Goal: Task Accomplishment & Management: Manage account settings

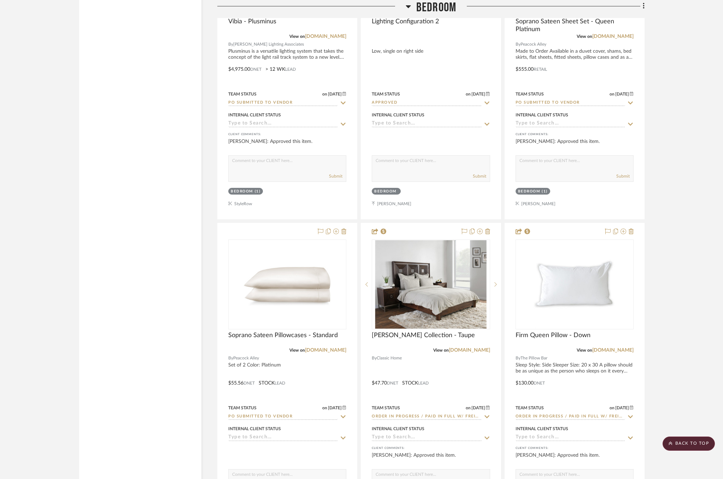
scroll to position [3980, 0]
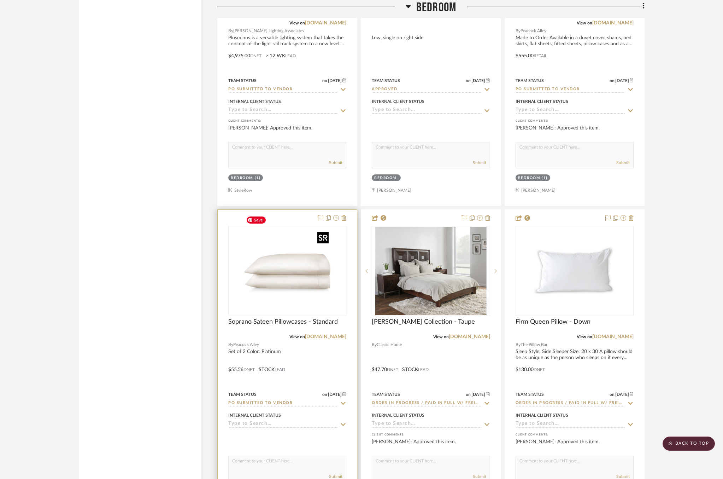
click at [293, 262] on img "0" at bounding box center [287, 271] width 88 height 88
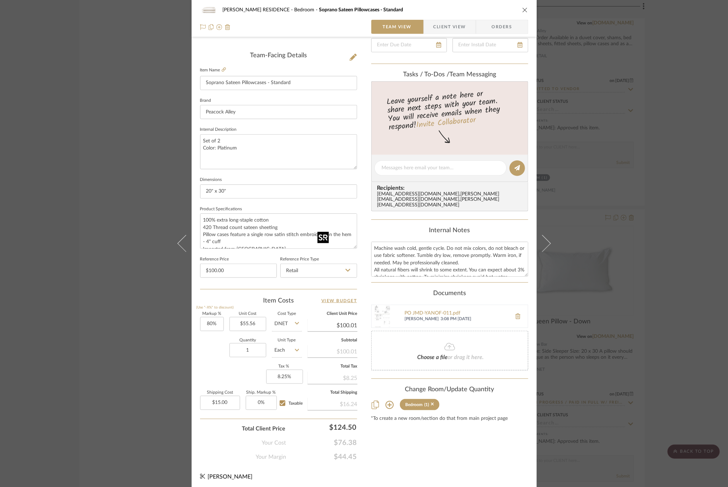
scroll to position [0, 0]
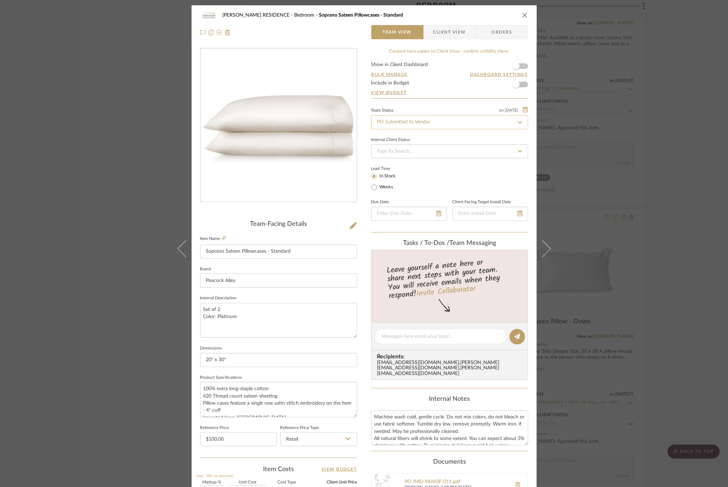
click at [460, 126] on input "PO Submitted to Vendor" at bounding box center [449, 122] width 157 height 14
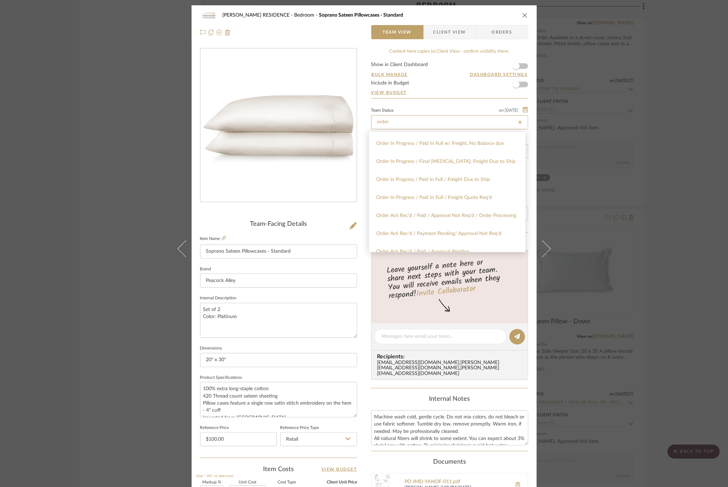
scroll to position [204, 0]
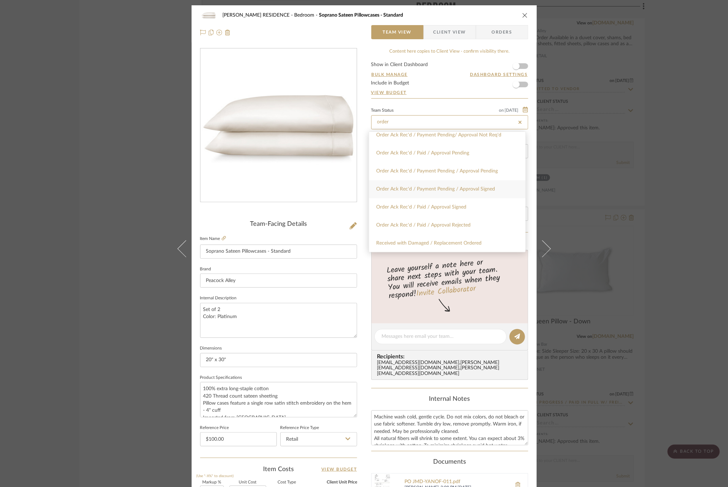
type input "order"
click at [457, 192] on div "Order Ack Rec'd / Payment Pending / Approval Signed" at bounding box center [447, 189] width 156 height 18
type input "[DATE]"
type input "Order Ack Rec'd / Payment Pending / Approval Signed"
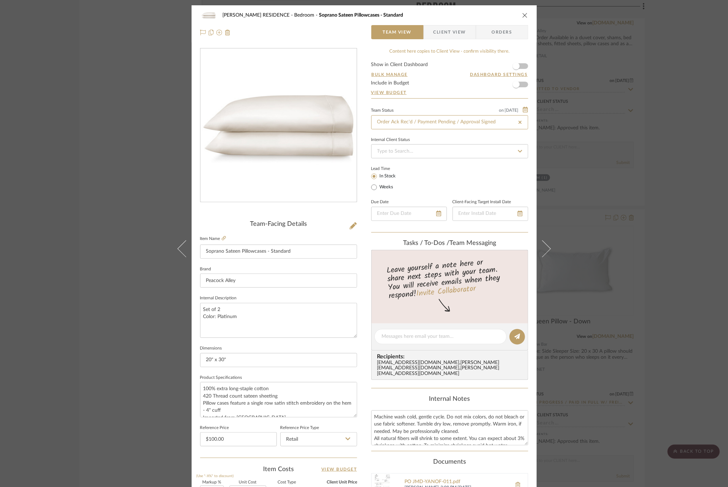
type input "[DATE]"
type input "Order Ack Rec'd / Payment Pending / Approval Signed"
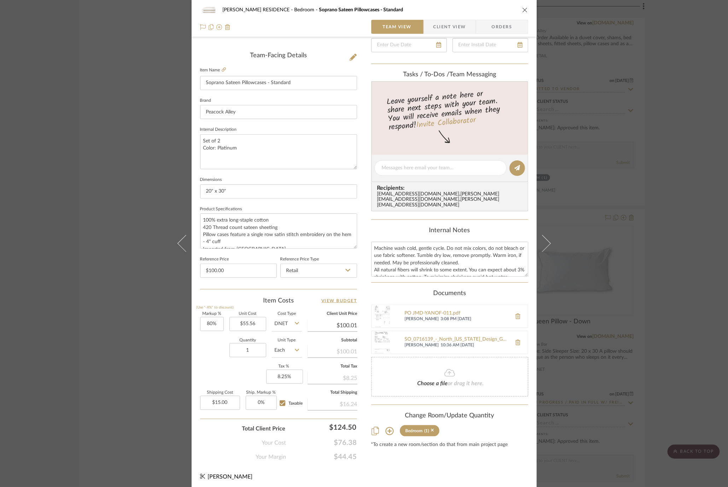
click at [620, 212] on div "YANOFSKY RESIDENCE Bedroom Soprano Sateen Pillowcases - Standard Team View Clie…" at bounding box center [364, 243] width 728 height 487
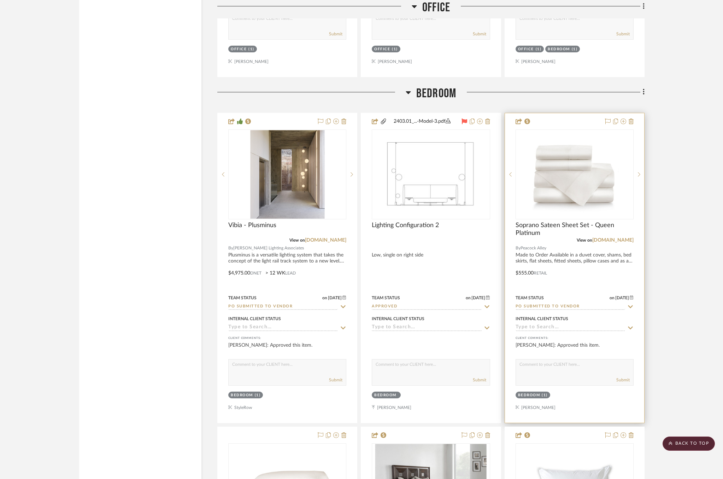
scroll to position [3759, 0]
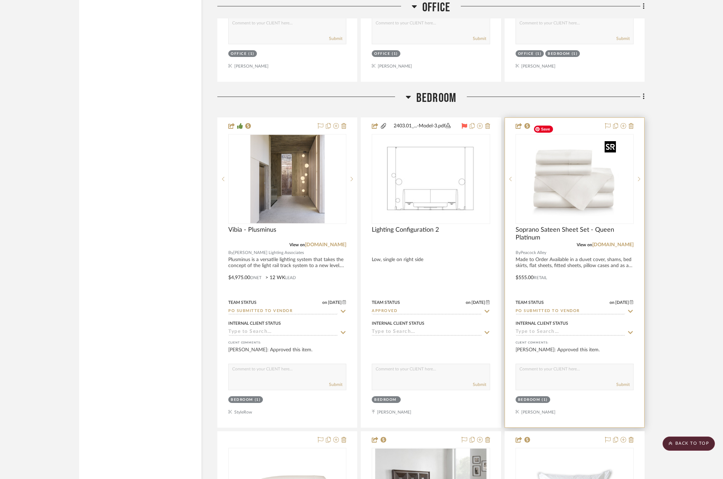
click at [0, 0] on img at bounding box center [0, 0] width 0 height 0
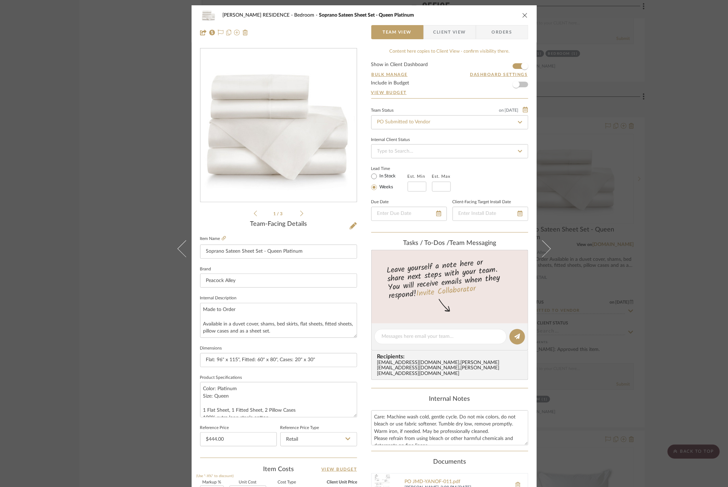
scroll to position [169, 0]
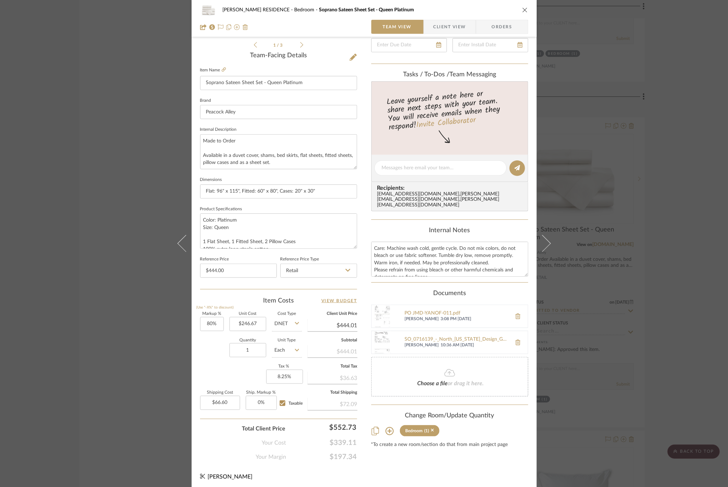
click at [596, 268] on div "YANOFSKY RESIDENCE Bedroom Soprano Sateen Sheet Set - Queen Platinum Team View …" at bounding box center [364, 243] width 728 height 487
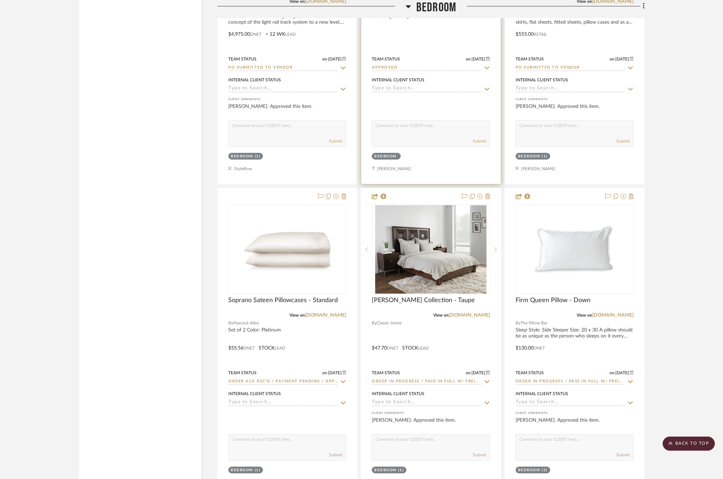
scroll to position [4007, 0]
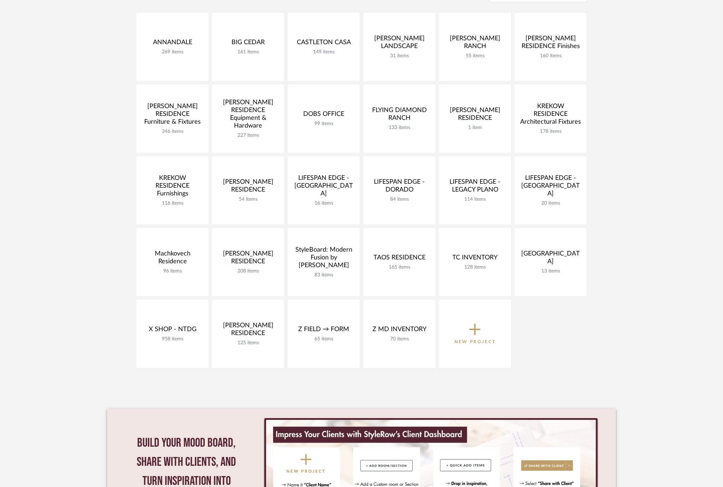
scroll to position [165, 0]
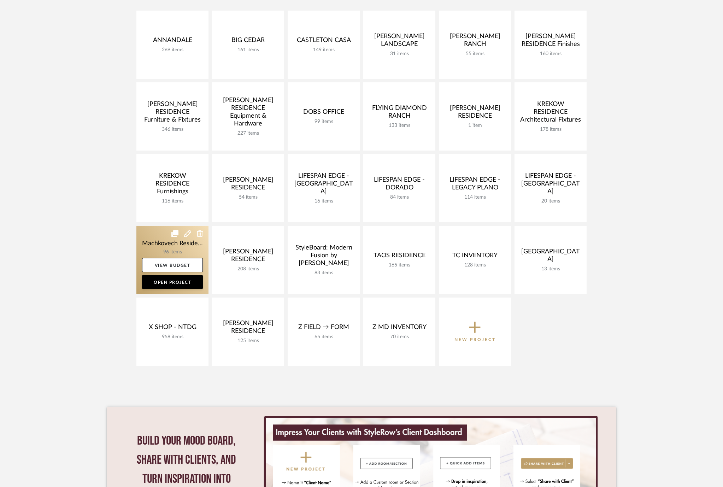
click at [153, 239] on link at bounding box center [172, 260] width 72 height 68
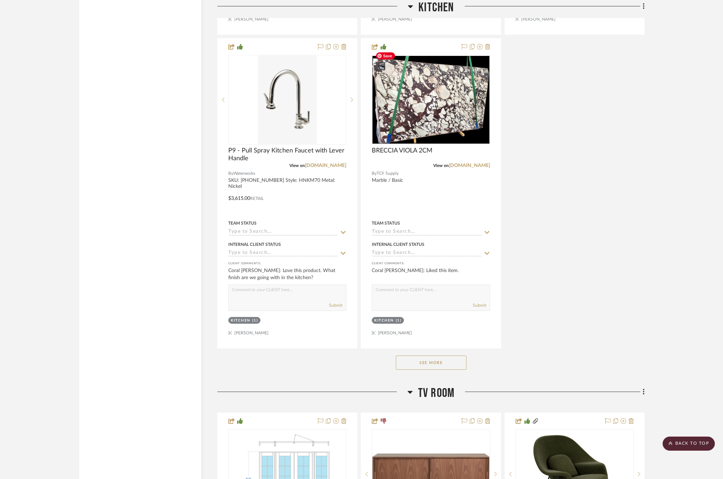
scroll to position [2163, 0]
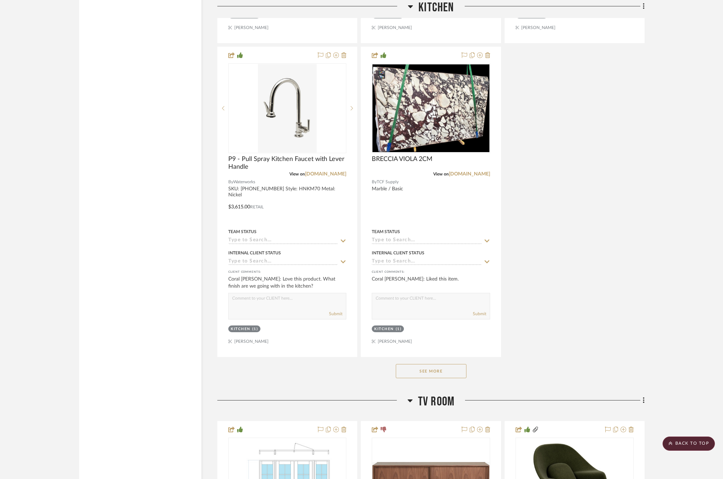
click at [436, 364] on button "See More" at bounding box center [431, 371] width 71 height 14
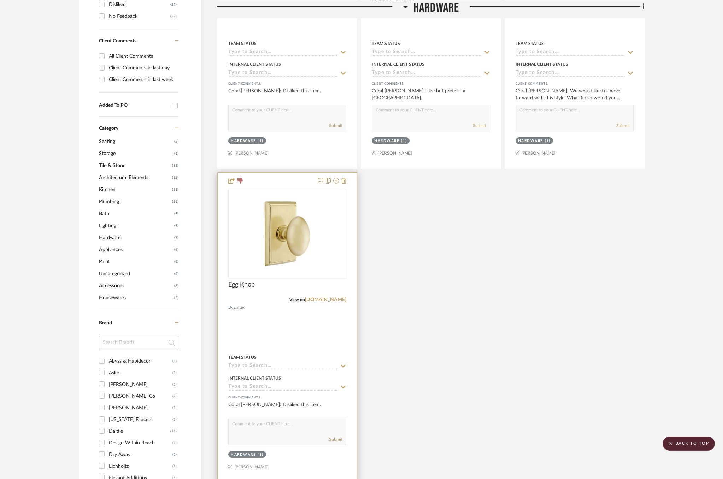
scroll to position [339, 0]
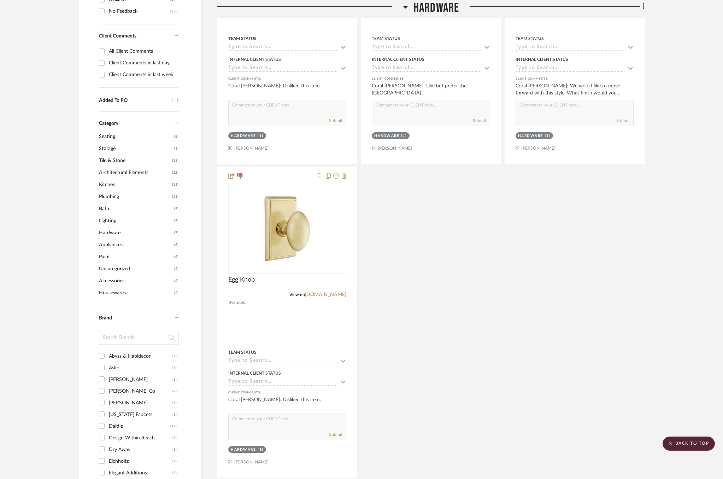
click at [108, 157] on span "Tile & Stone" at bounding box center [134, 160] width 71 height 12
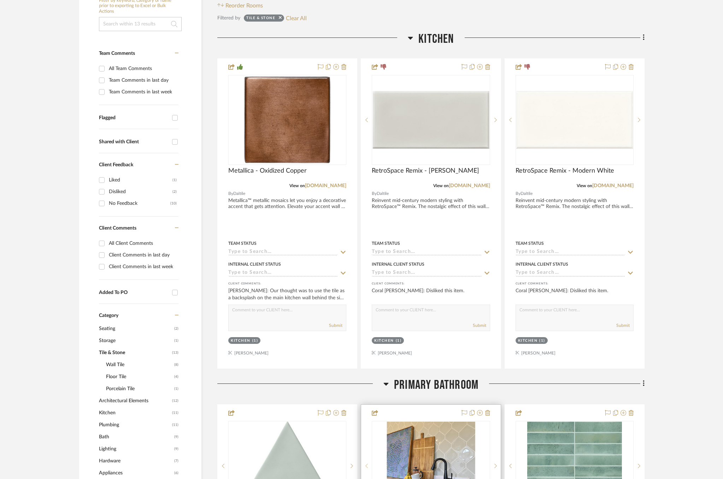
scroll to position [149, 0]
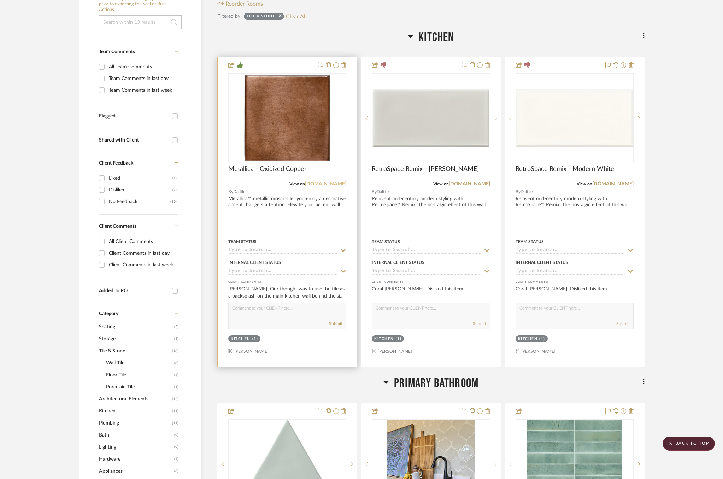
click at [337, 183] on link "[DOMAIN_NAME]" at bounding box center [325, 183] width 41 height 5
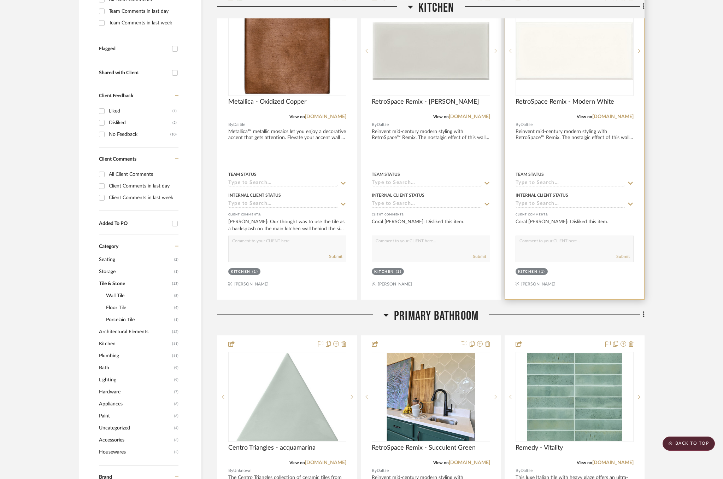
scroll to position [0, 0]
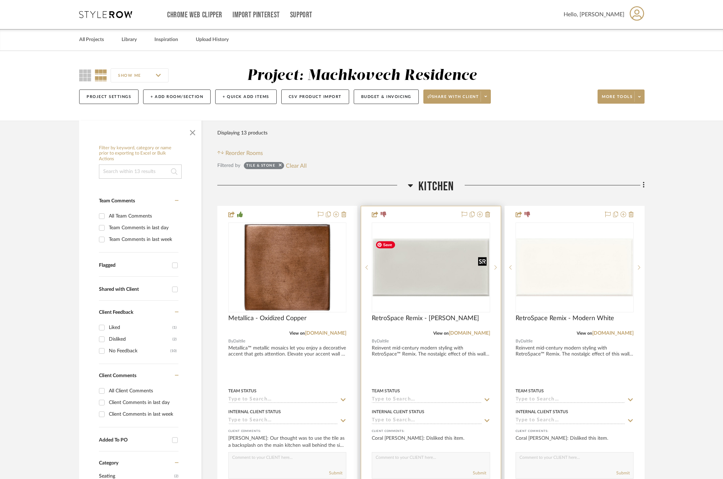
click at [423, 279] on img "0" at bounding box center [431, 267] width 117 height 58
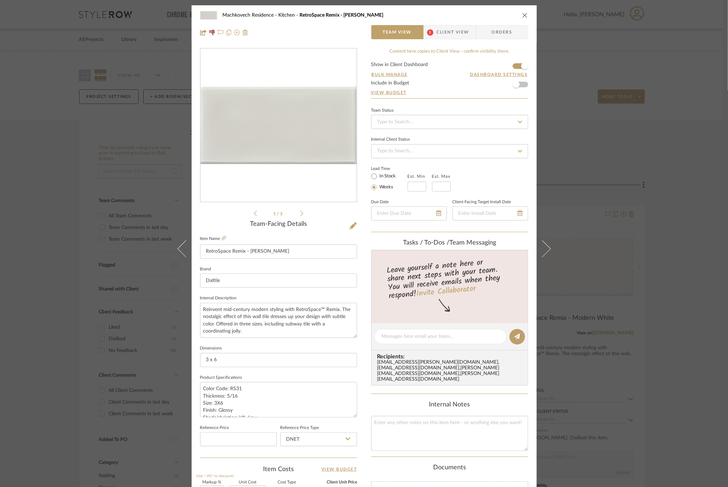
click at [612, 164] on div "Machkovech Residence Kitchen RetroSpace Remix - Mercury Grey Team View 1 Client…" at bounding box center [364, 243] width 728 height 487
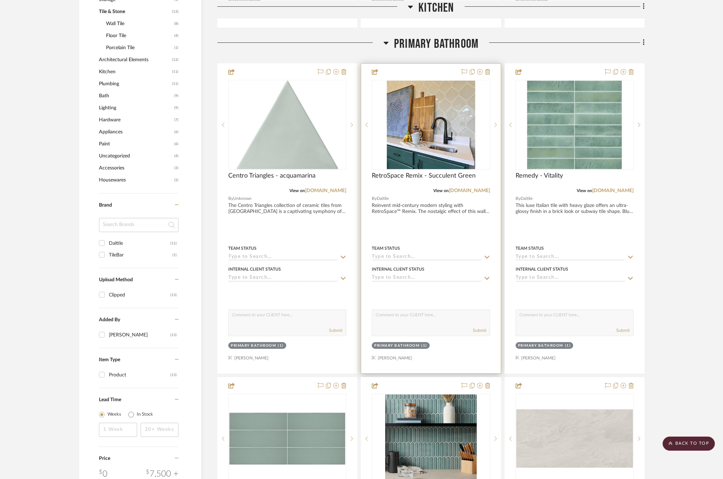
scroll to position [489, 0]
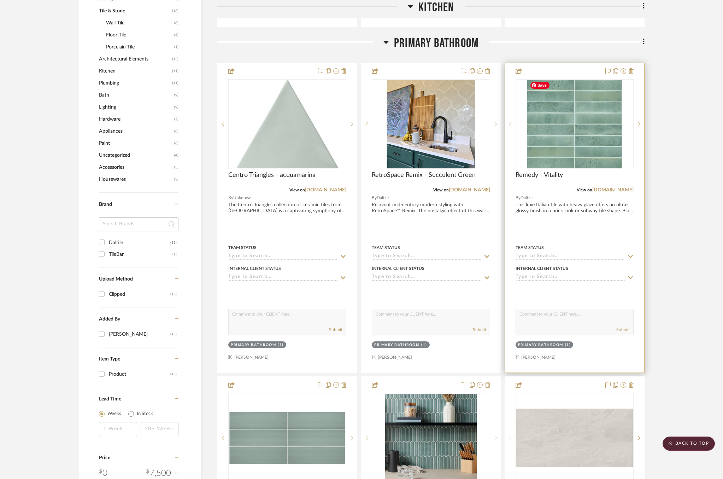
click at [583, 142] on img "0" at bounding box center [574, 124] width 95 height 88
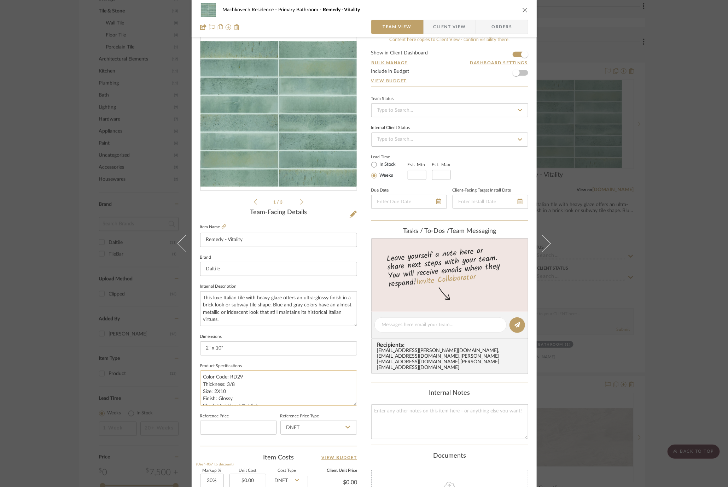
scroll to position [14, 0]
click at [222, 228] on icon at bounding box center [224, 226] width 4 height 4
click at [623, 207] on div "Machkovech Residence Primary Bathroom Remedy - Vitality Team View Client View O…" at bounding box center [364, 243] width 728 height 487
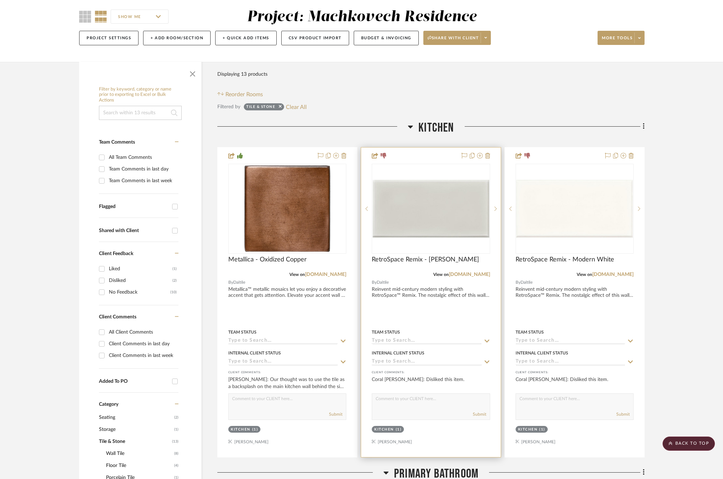
scroll to position [69, 0]
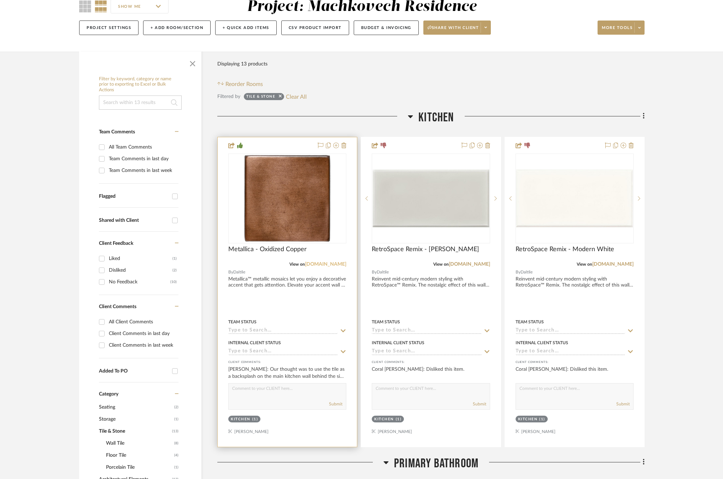
click at [331, 263] on link "[DOMAIN_NAME]" at bounding box center [325, 264] width 41 height 5
click at [0, 0] on img at bounding box center [0, 0] width 0 height 0
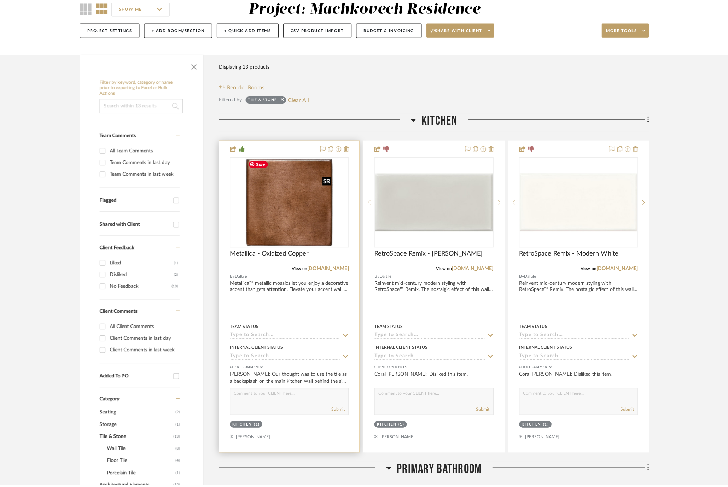
scroll to position [0, 0]
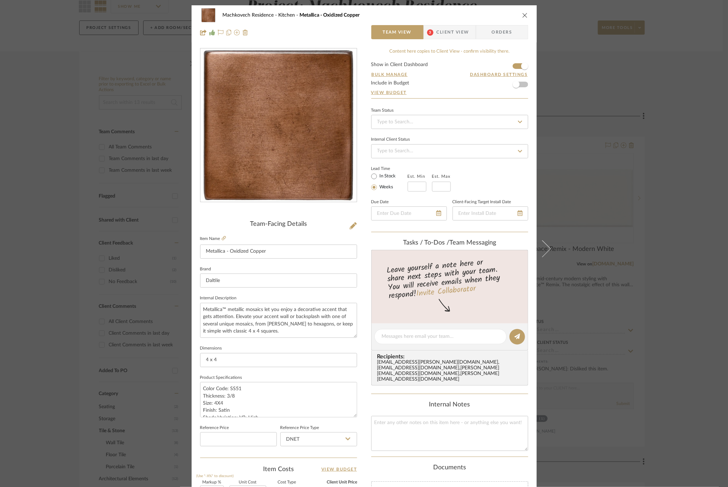
click at [611, 203] on div "Machkovech Residence Kitchen Metallica - Oxidized Copper Team View 3 Client Vie…" at bounding box center [364, 243] width 728 height 487
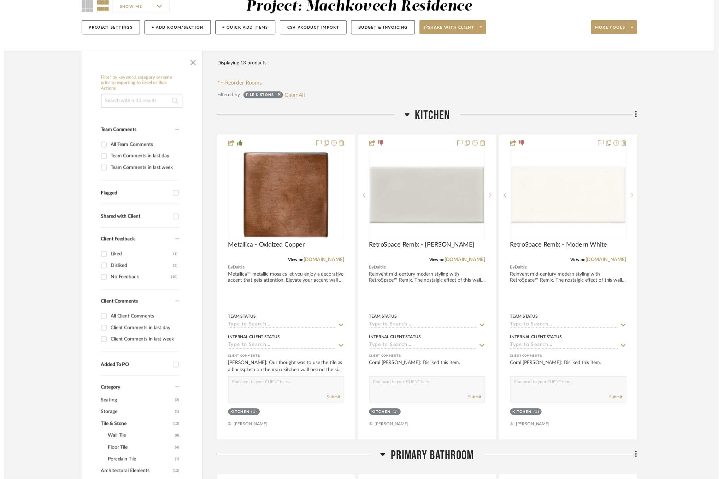
scroll to position [69, 0]
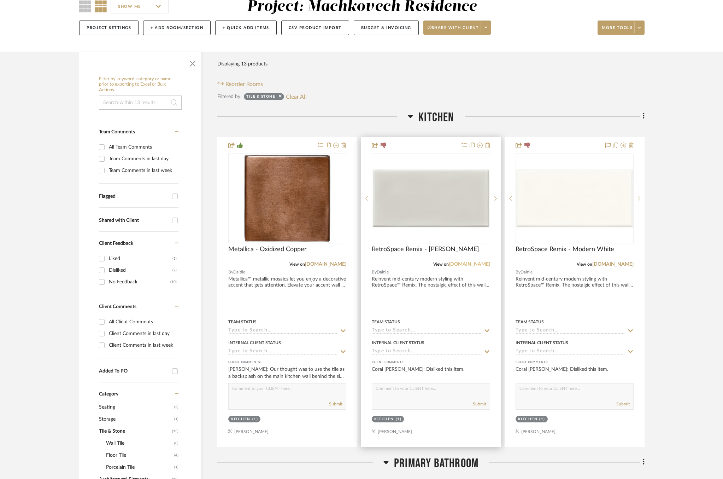
click at [475, 263] on link "[DOMAIN_NAME]" at bounding box center [469, 264] width 41 height 5
click at [446, 148] on div at bounding box center [430, 291] width 139 height 309
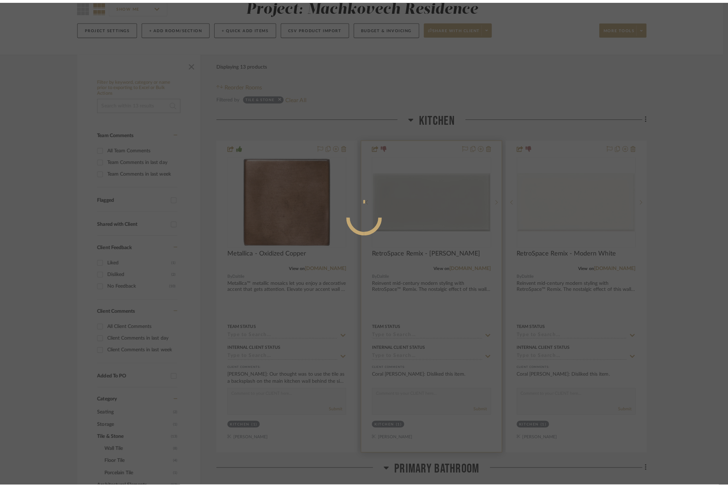
scroll to position [0, 0]
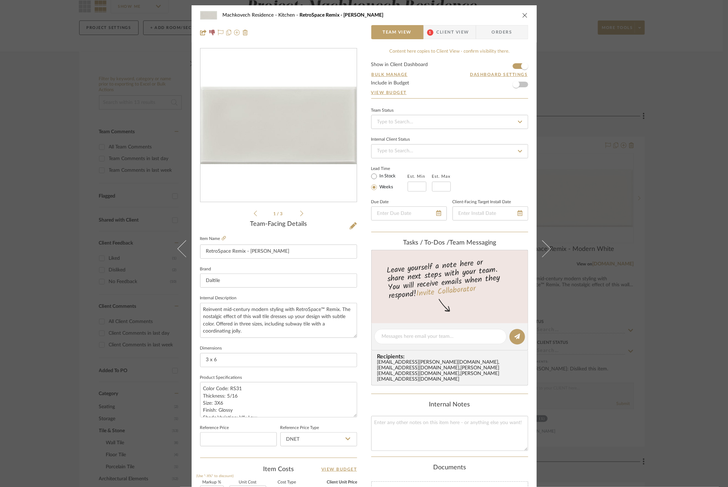
click at [598, 194] on div "Machkovech Residence Kitchen RetroSpace Remix - Mercury Grey Team View 1 Client…" at bounding box center [364, 243] width 728 height 487
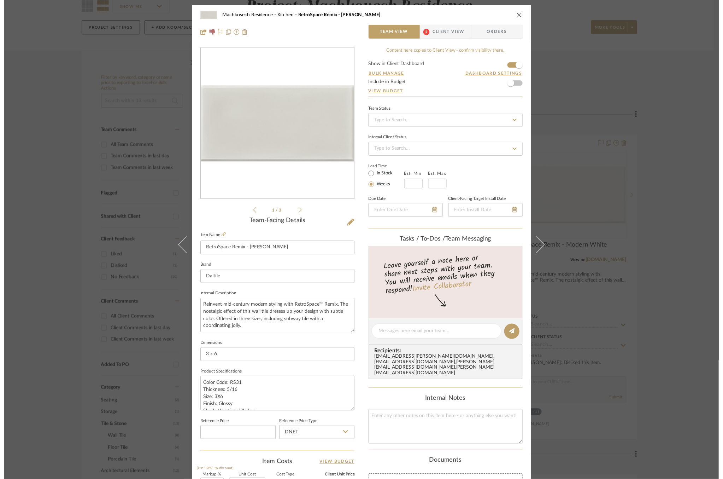
scroll to position [69, 0]
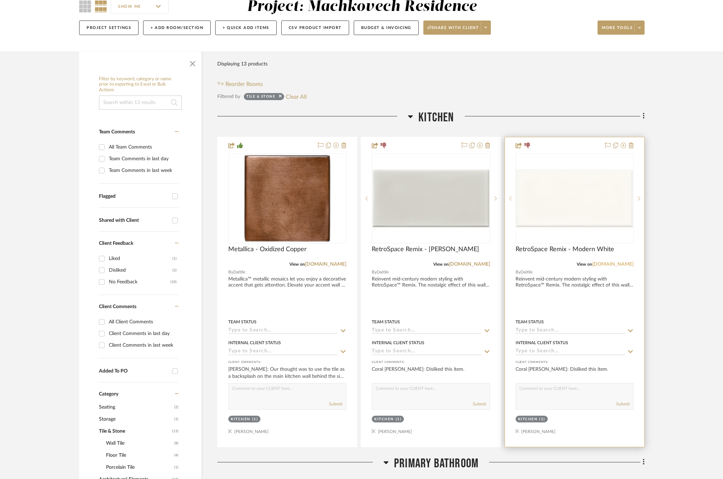
click at [623, 262] on link "[DOMAIN_NAME]" at bounding box center [613, 264] width 41 height 5
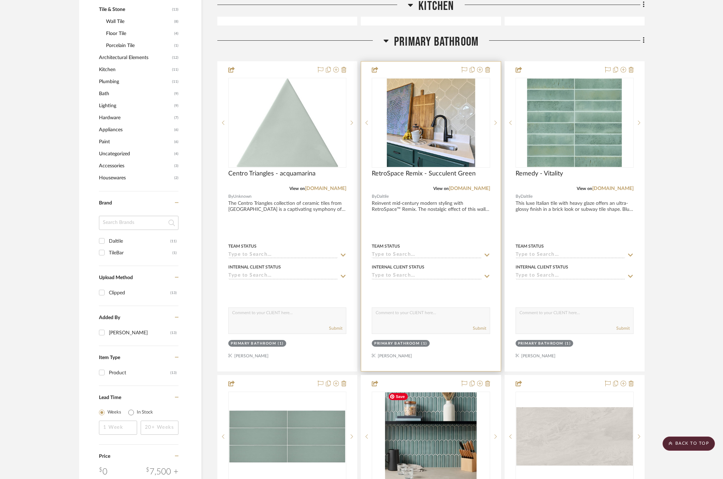
scroll to position [490, 0]
click at [478, 187] on link "[DOMAIN_NAME]" at bounding box center [469, 188] width 41 height 5
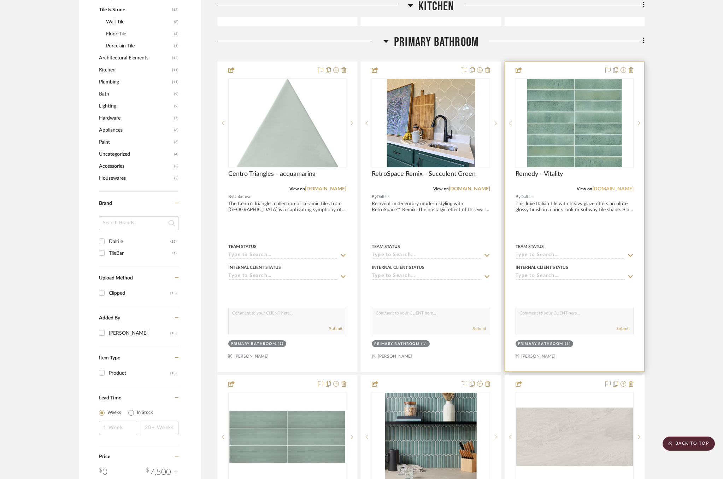
click at [614, 188] on link "[DOMAIN_NAME]" at bounding box center [613, 188] width 41 height 5
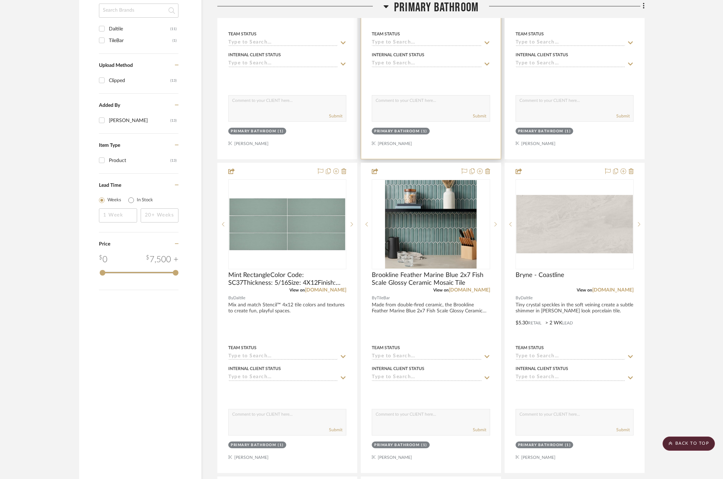
scroll to position [714, 0]
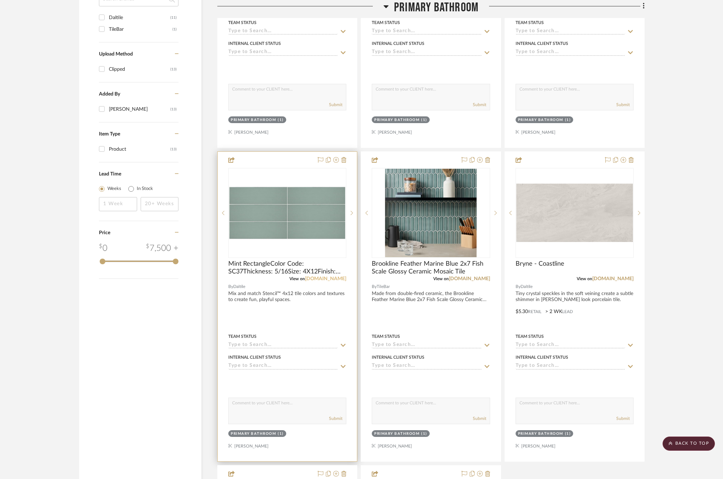
click at [331, 276] on link "[DOMAIN_NAME]" at bounding box center [325, 278] width 41 height 5
click at [0, 0] on img at bounding box center [0, 0] width 0 height 0
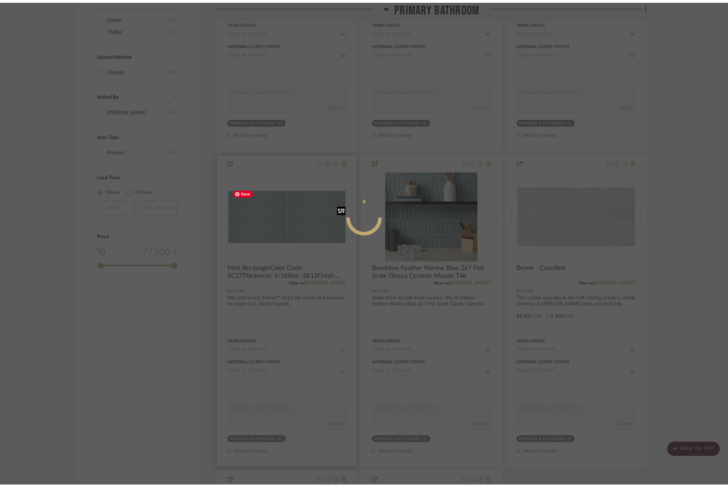
scroll to position [0, 0]
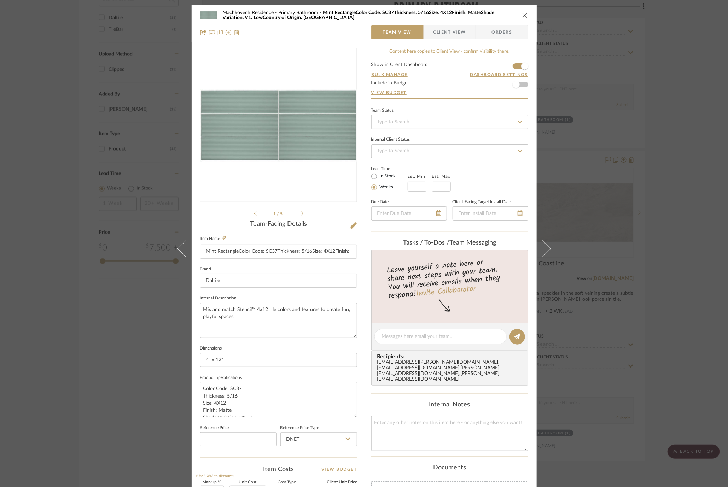
click at [626, 270] on div "Machkovech Residence Primary Bathroom Mint RectangleColor Code: SC37Thickness: …" at bounding box center [364, 243] width 728 height 487
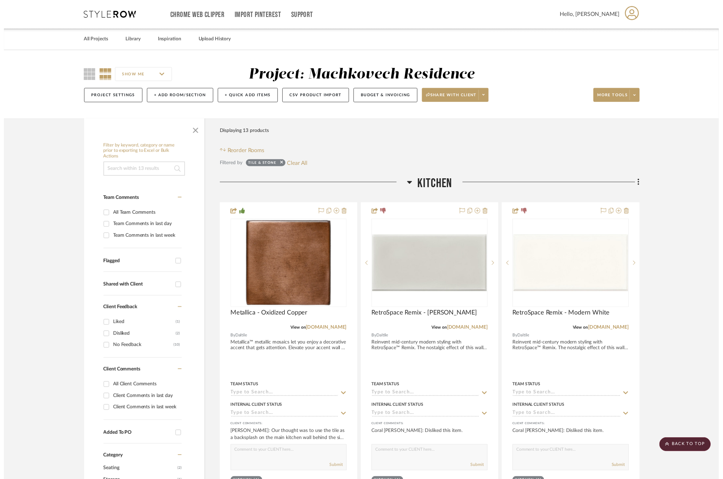
scroll to position [714, 0]
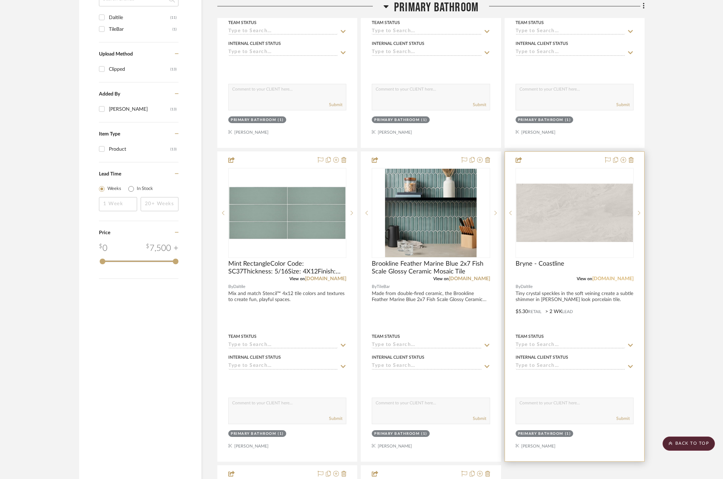
click at [618, 276] on link "[DOMAIN_NAME]" at bounding box center [613, 278] width 41 height 5
click at [0, 0] on img at bounding box center [0, 0] width 0 height 0
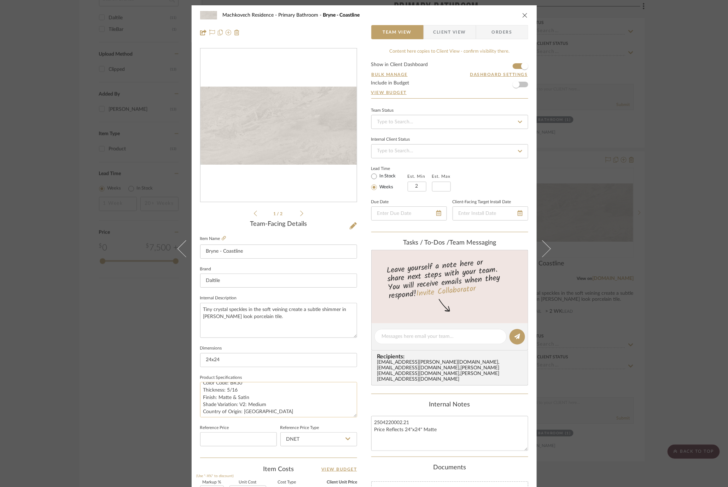
scroll to position [21, 0]
click at [650, 138] on div "Machkovech Residence Primary Bathroom Bryne - Coastline Team View Client View O…" at bounding box center [364, 243] width 728 height 487
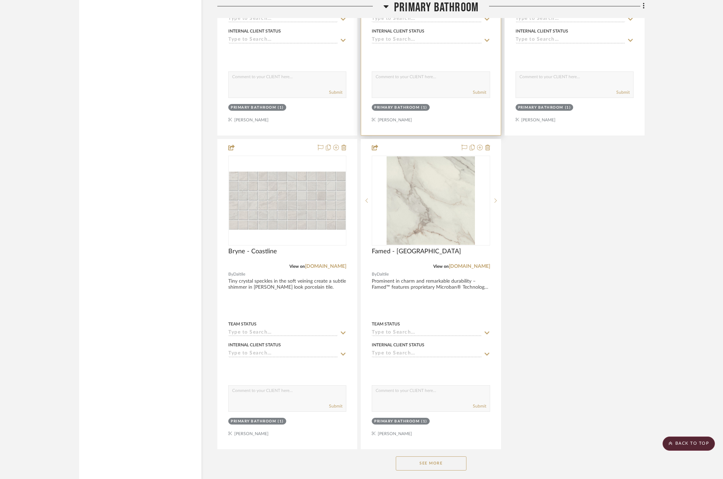
scroll to position [1041, 0]
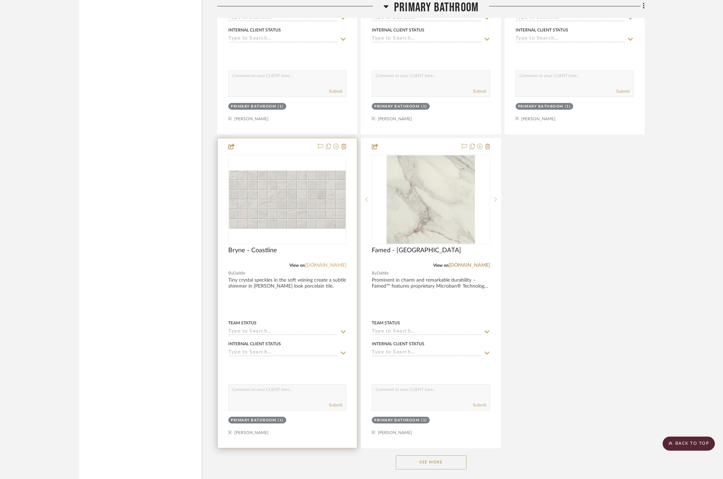
click at [335, 263] on link "[DOMAIN_NAME]" at bounding box center [325, 265] width 41 height 5
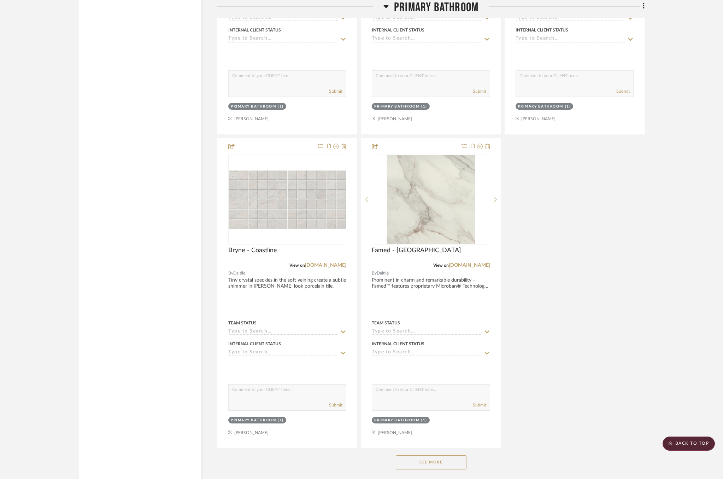
click at [431, 455] on button "See More" at bounding box center [431, 462] width 71 height 14
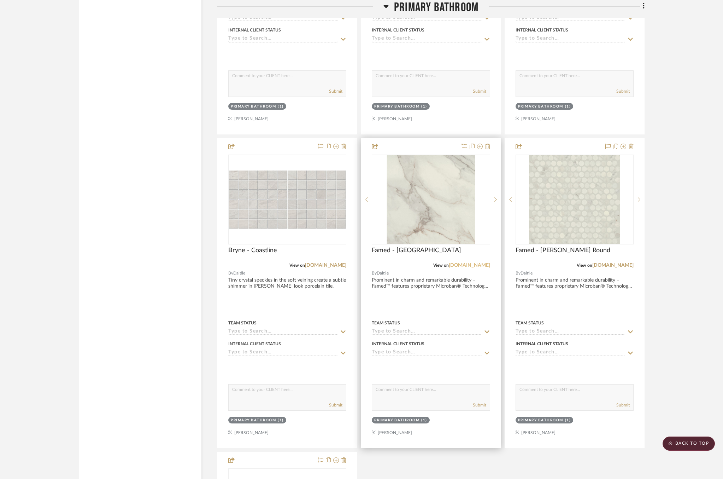
click at [473, 263] on link "[DOMAIN_NAME]" at bounding box center [469, 265] width 41 height 5
click at [463, 252] on div "Famed - [GEOGRAPHIC_DATA]" at bounding box center [431, 254] width 118 height 16
click at [457, 218] on img "0" at bounding box center [431, 199] width 88 height 88
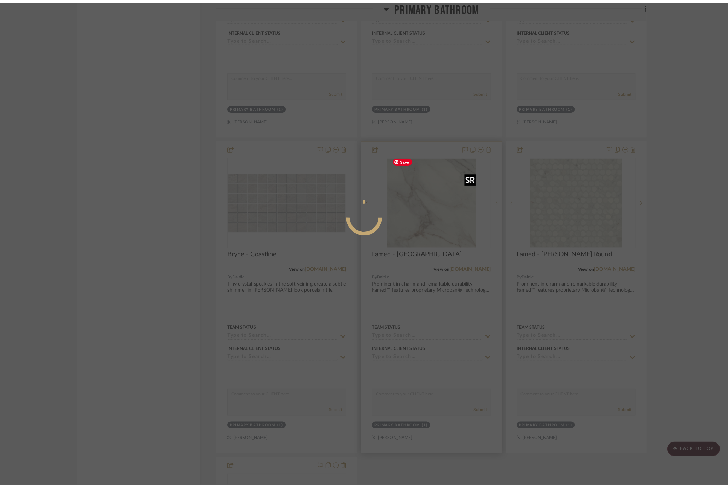
scroll to position [0, 0]
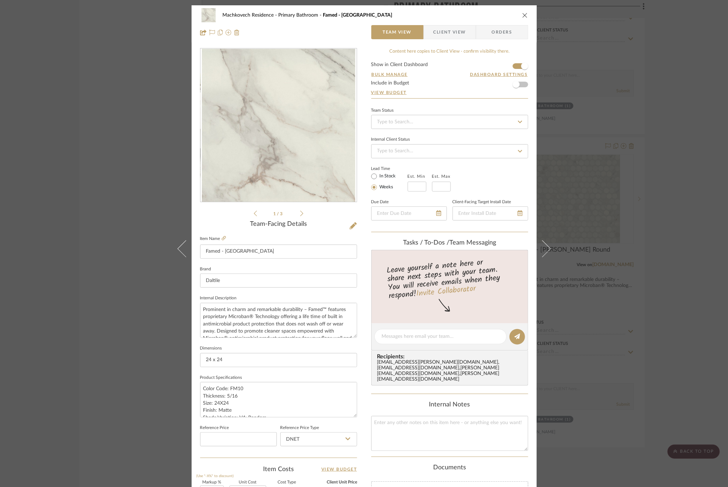
click at [618, 155] on div "Machkovech Residence Primary Bathroom Famed - Diamond Square Team View Client V…" at bounding box center [364, 243] width 728 height 487
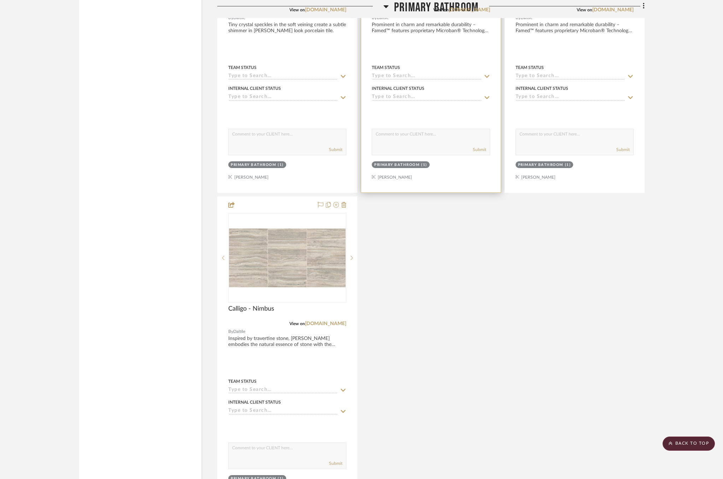
scroll to position [1324, 0]
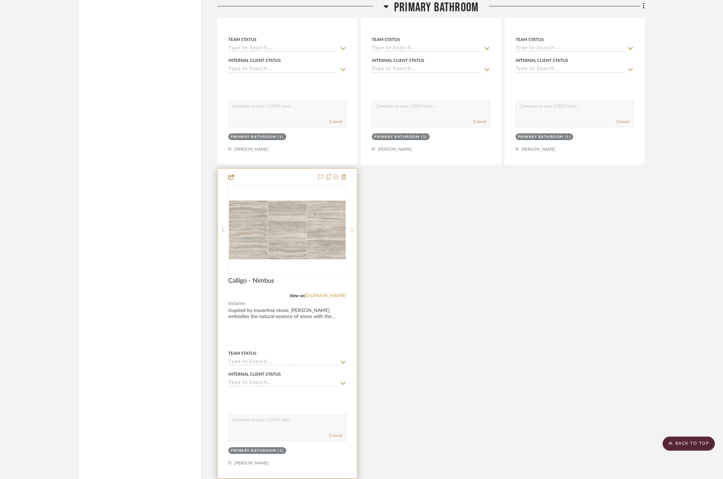
click at [335, 293] on link "[DOMAIN_NAME]" at bounding box center [325, 295] width 41 height 5
click at [0, 0] on img at bounding box center [0, 0] width 0 height 0
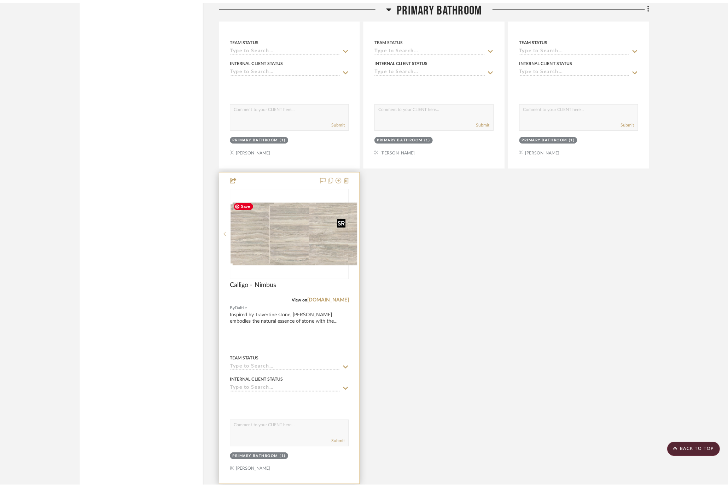
scroll to position [0, 0]
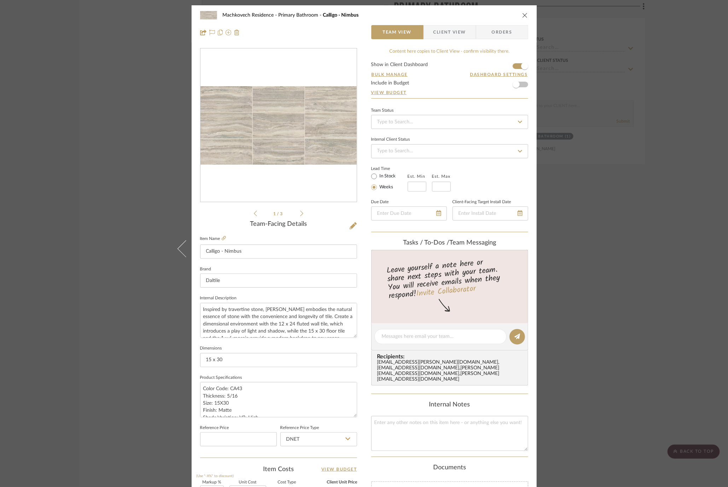
click at [641, 159] on div "Machkovech Residence Primary Bathroom Calligo - Nimbus Team View Client View Or…" at bounding box center [364, 243] width 728 height 487
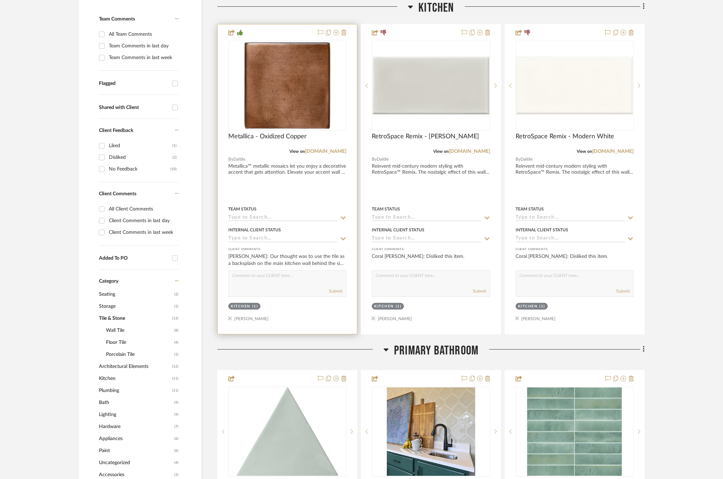
scroll to position [186, 0]
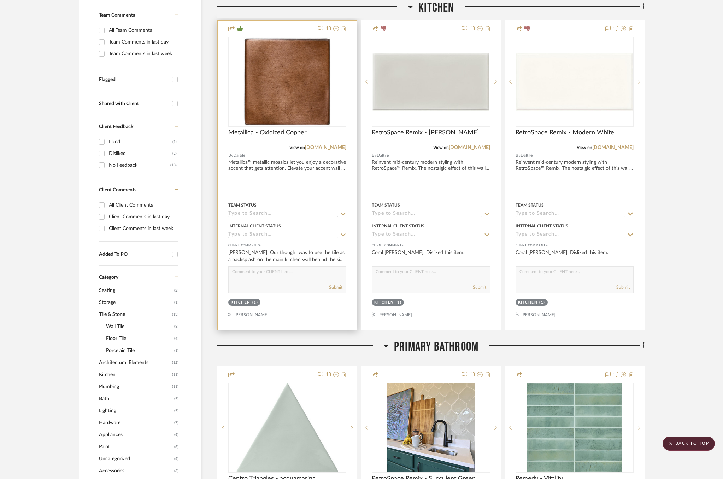
click at [342, 211] on icon at bounding box center [343, 214] width 6 height 6
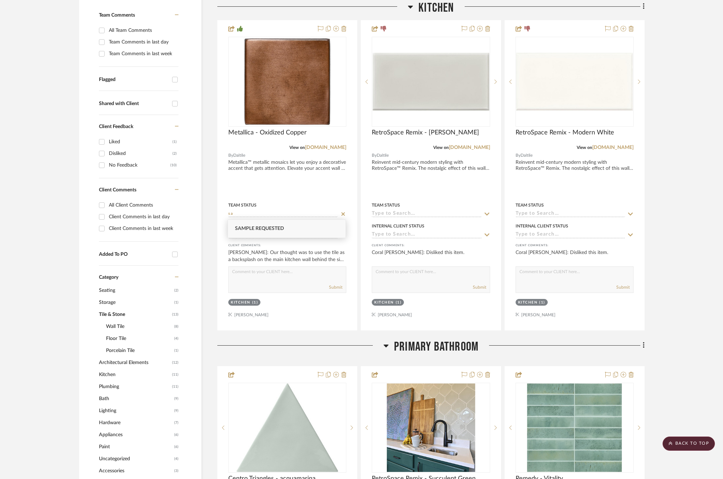
type input "sa"
click at [326, 226] on div "Sample Requested" at bounding box center [287, 229] width 118 height 18
type input "[DATE]"
type input "Sample Requested"
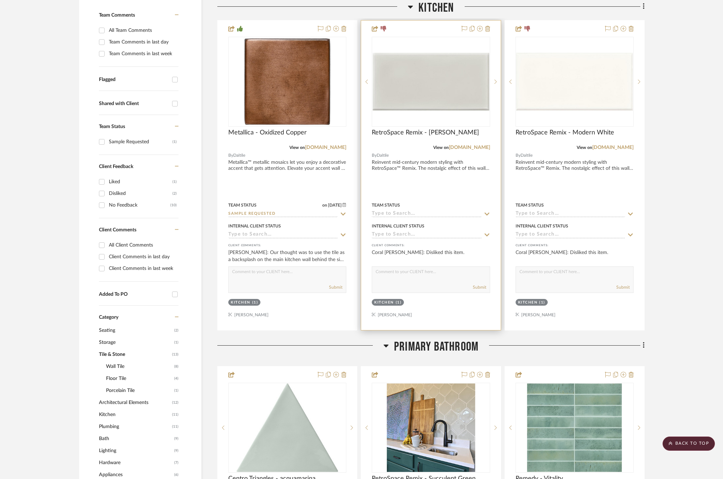
click at [486, 211] on icon at bounding box center [487, 214] width 6 height 6
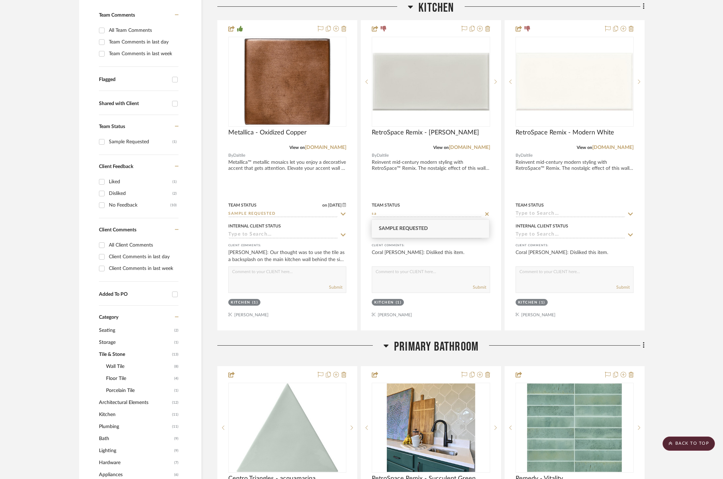
type input "sa"
click at [459, 228] on div "Sample Requested" at bounding box center [431, 229] width 118 height 18
type input "[DATE]"
type input "Sample Requested"
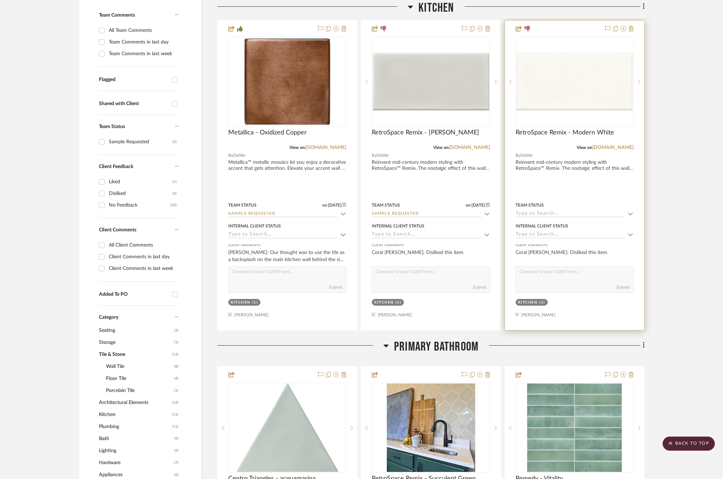
click at [630, 212] on icon at bounding box center [631, 214] width 6 height 6
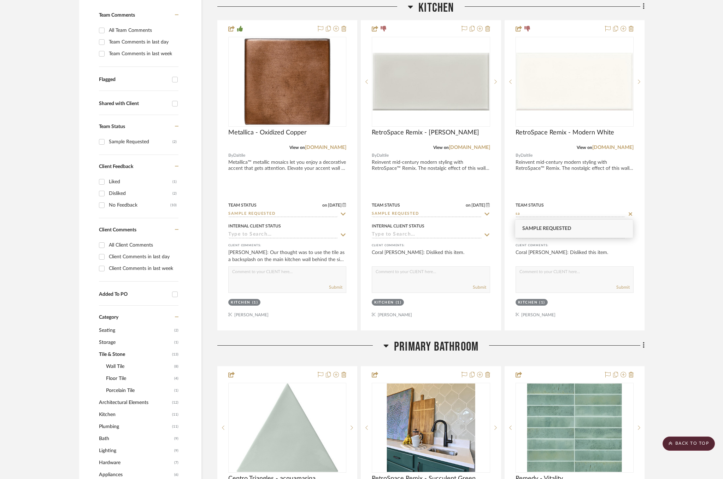
type input "sa"
click at [582, 230] on div "Sample Requested" at bounding box center [574, 229] width 118 height 18
type input "[DATE]"
type input "Sample Requested"
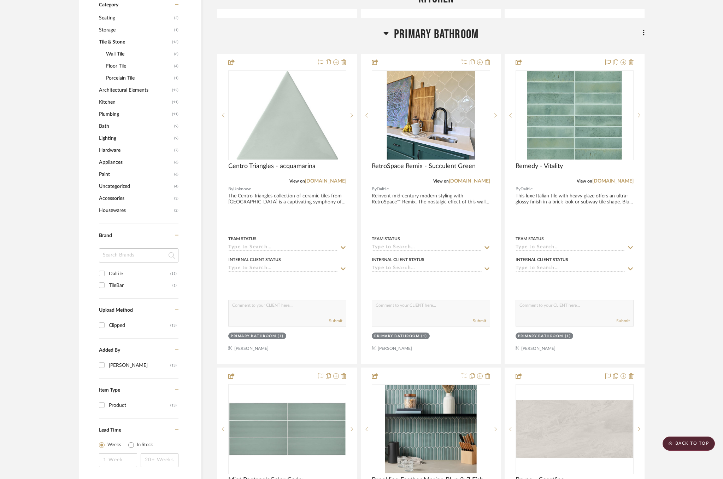
scroll to position [502, 0]
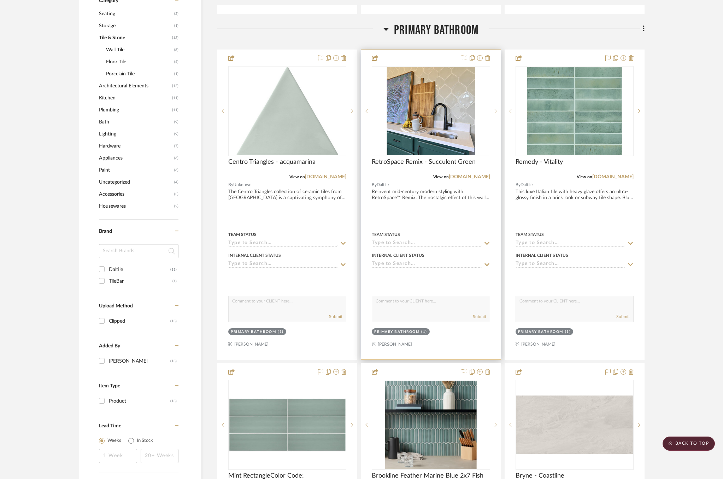
click at [488, 240] on icon at bounding box center [487, 243] width 6 height 6
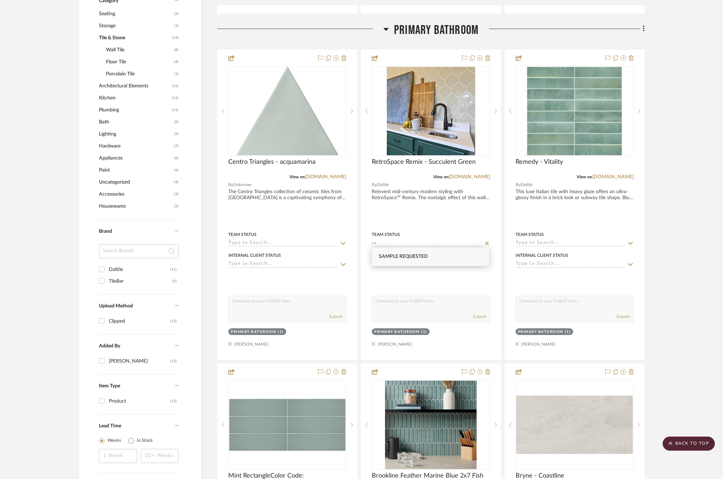
type input "sa"
click at [473, 254] on div "Sample Requested" at bounding box center [431, 256] width 118 height 18
type input "[DATE]"
type input "Sample Requested"
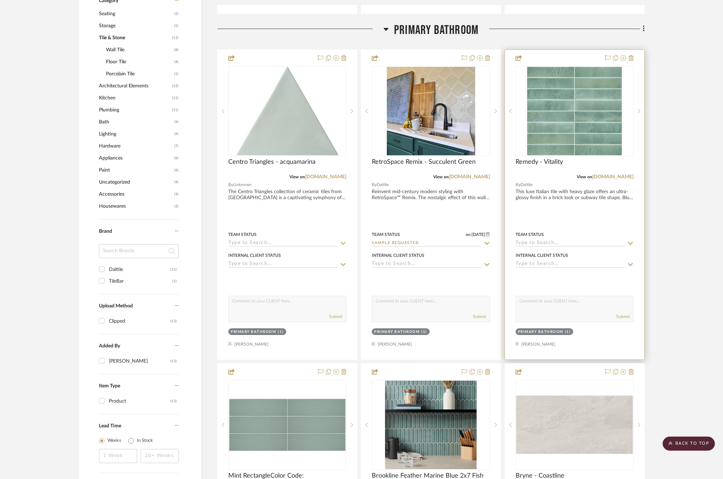
click at [631, 242] on icon at bounding box center [630, 243] width 5 height 3
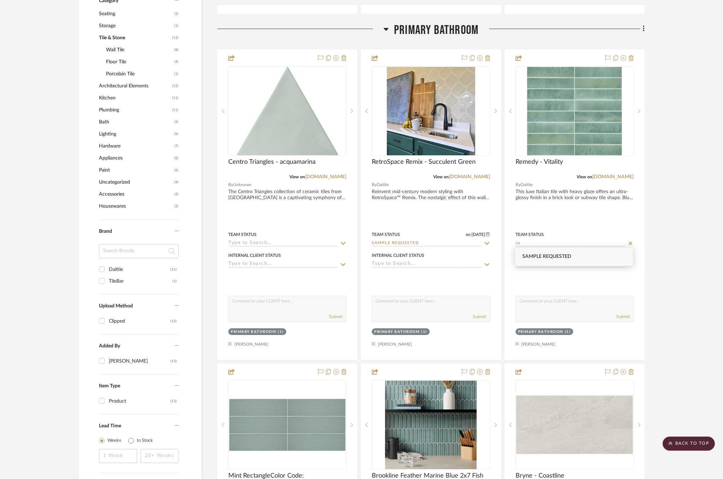
type input "sa"
click at [585, 258] on div "Sample Requested" at bounding box center [574, 256] width 118 height 18
type input "[DATE]"
type input "Sample Requested"
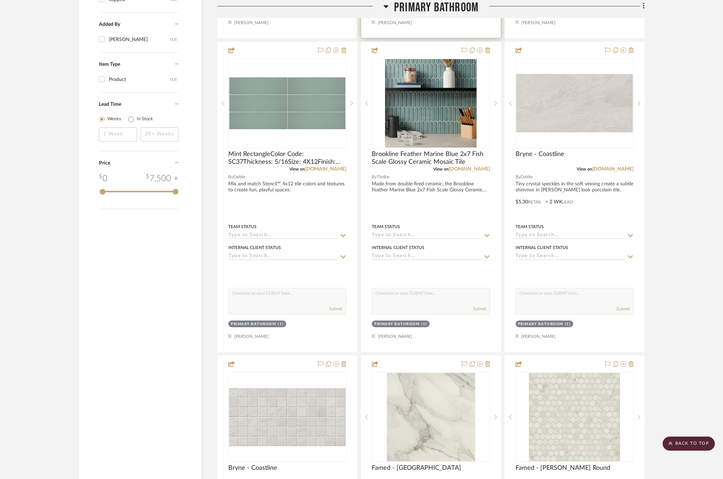
scroll to position [837, 0]
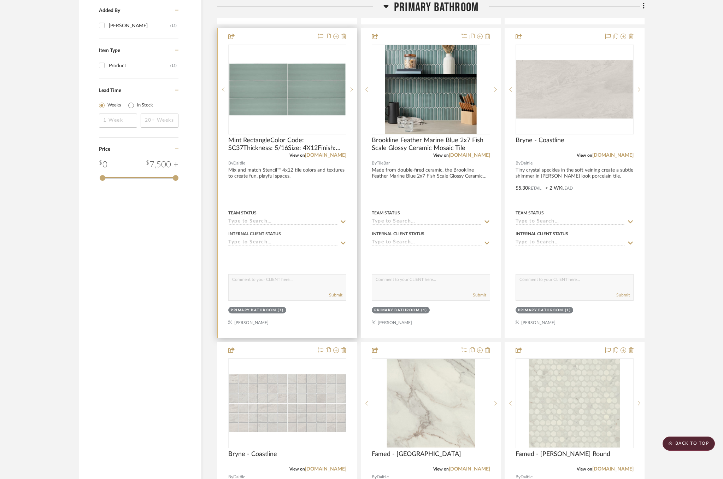
click at [343, 219] on icon at bounding box center [343, 222] width 6 height 6
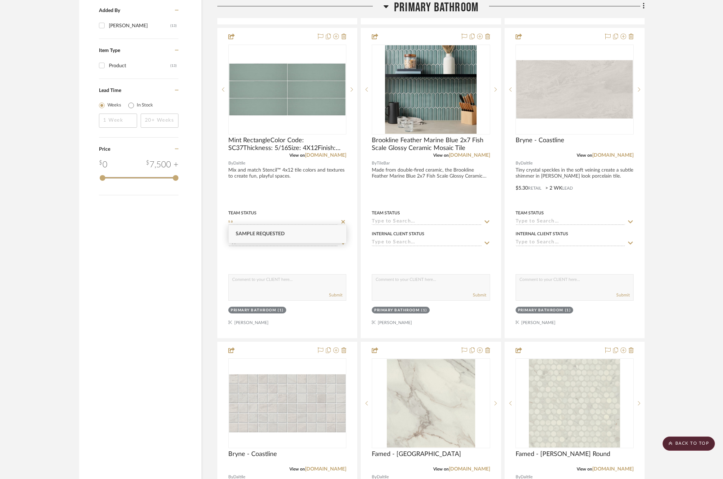
type input "sa"
click at [318, 236] on div "Sample Requested" at bounding box center [288, 234] width 118 height 18
type input "[DATE]"
type input "Sample Requested"
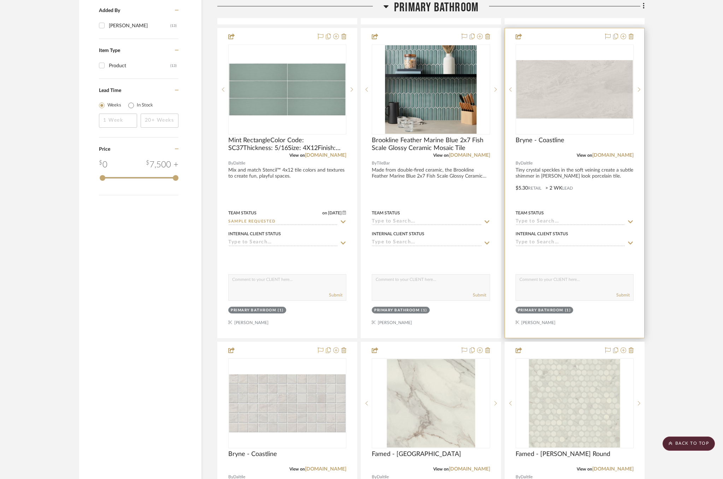
click at [631, 220] on icon at bounding box center [630, 221] width 5 height 3
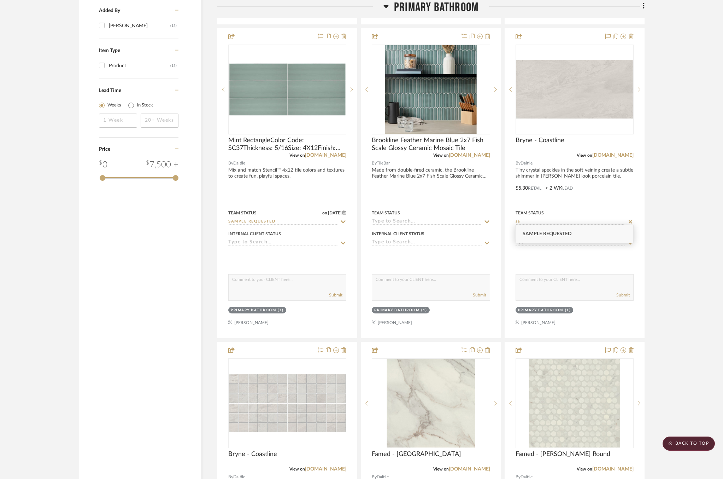
type input "sa"
click at [583, 238] on div "Sample Requested" at bounding box center [575, 234] width 118 height 18
type input "[DATE]"
type input "Sample Requested"
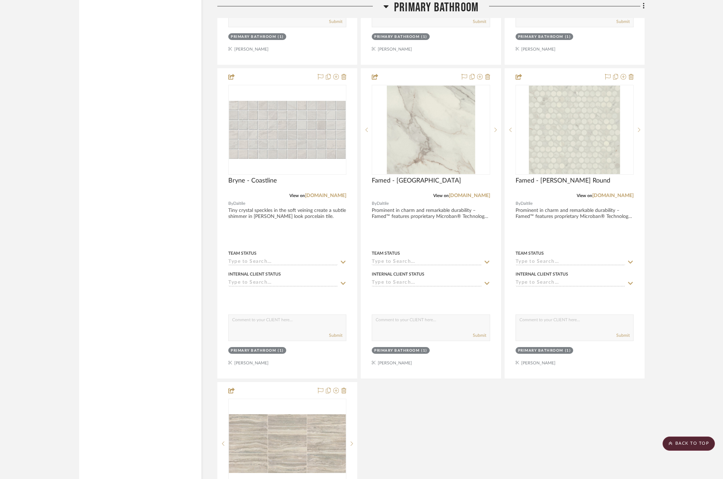
scroll to position [1118, 0]
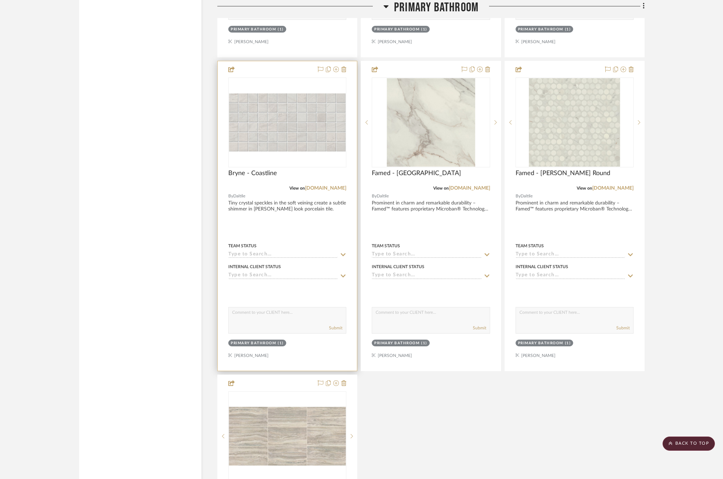
click at [344, 252] on icon at bounding box center [343, 255] width 6 height 6
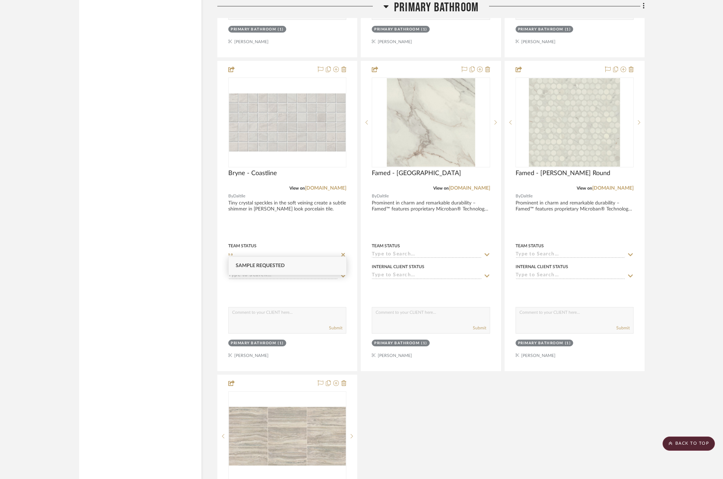
type input "sa"
click at [299, 266] on div "Sample Requested" at bounding box center [288, 266] width 118 height 18
type input "[DATE]"
type input "Sample Requested"
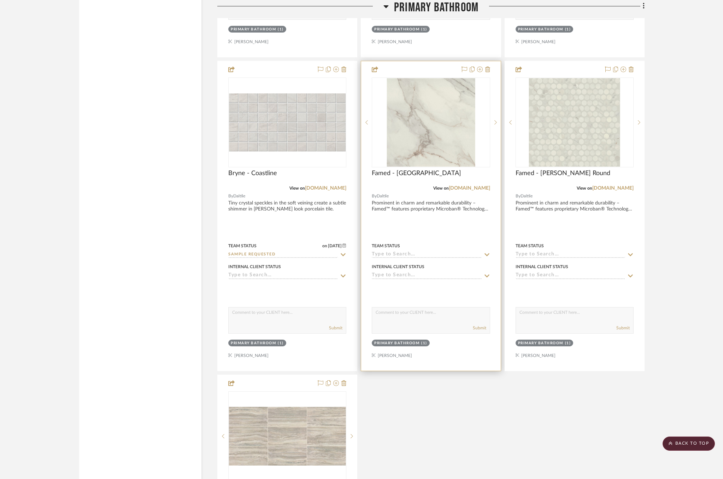
click at [487, 252] on icon at bounding box center [487, 255] width 6 height 6
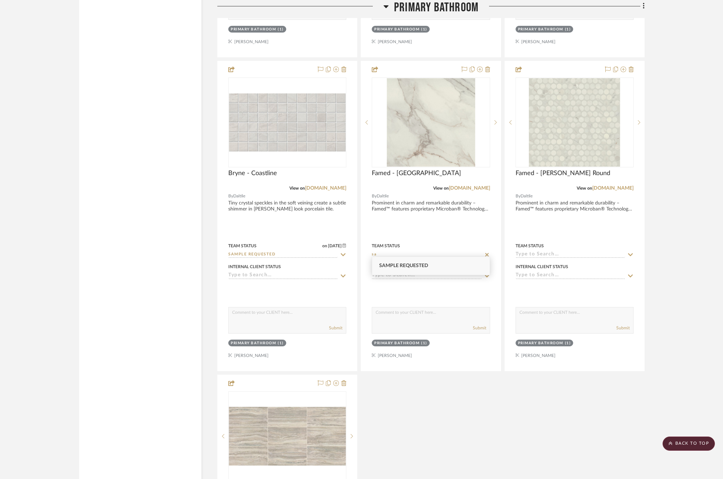
type input "sa"
click at [406, 265] on span "Sample Requested" at bounding box center [403, 265] width 49 height 5
type input "[DATE]"
type input "Sample Requested"
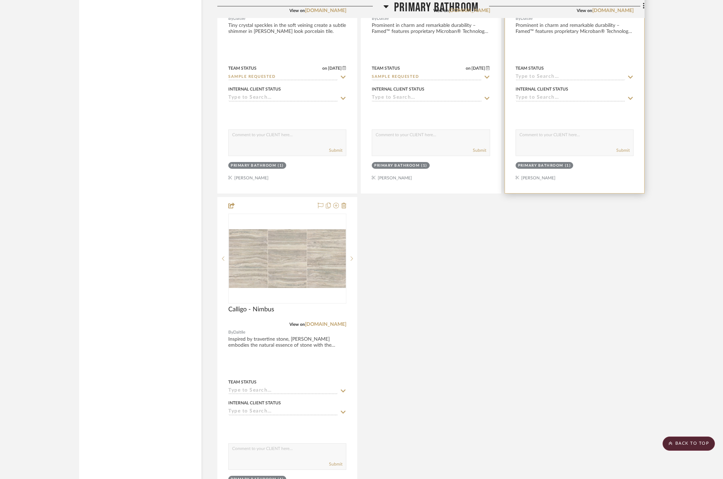
scroll to position [1296, 0]
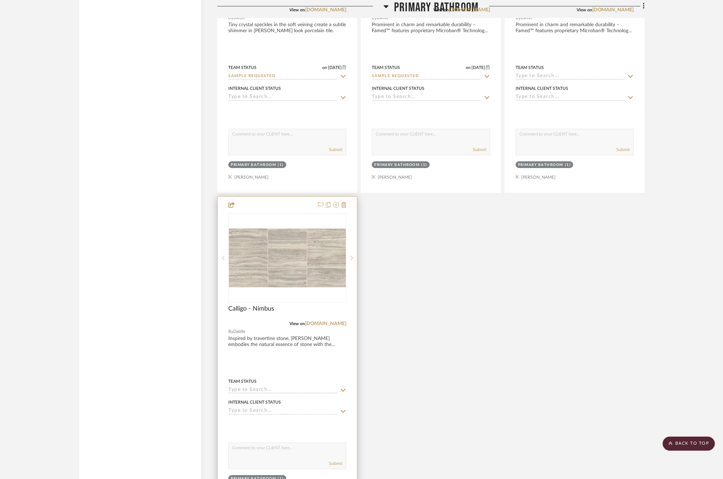
click at [344, 387] on icon at bounding box center [343, 390] width 6 height 6
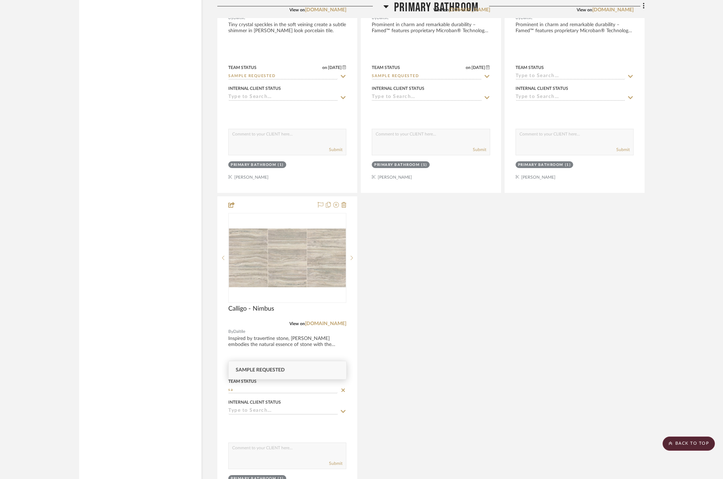
type input "sa"
click at [278, 371] on span "Sample Requested" at bounding box center [260, 369] width 49 height 5
type input "[DATE]"
type input "Sample Requested"
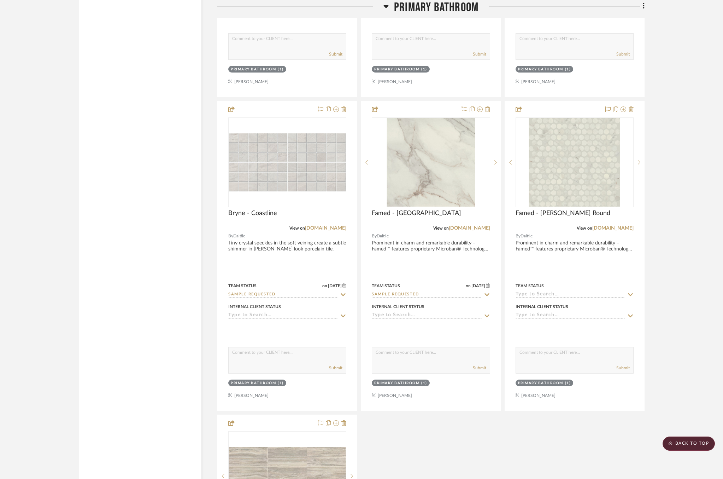
scroll to position [1080, 0]
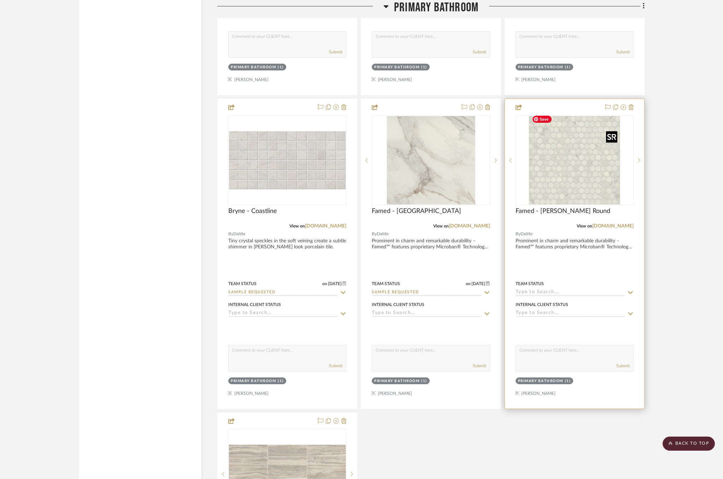
click at [567, 163] on img "0" at bounding box center [574, 160] width 91 height 88
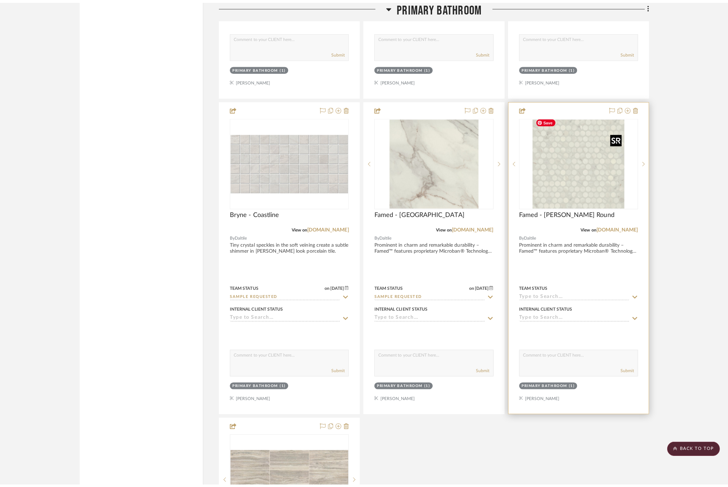
scroll to position [0, 0]
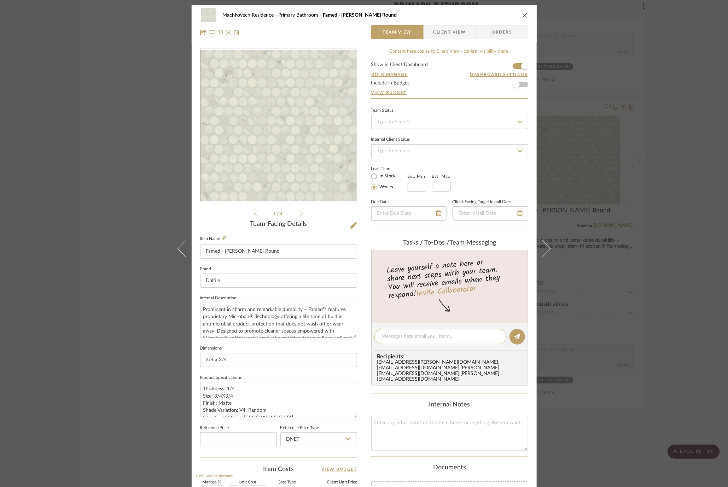
click at [435, 337] on textarea at bounding box center [440, 336] width 117 height 7
type textarea "didn't have sample available"
click at [514, 335] on icon at bounding box center [517, 337] width 6 height 6
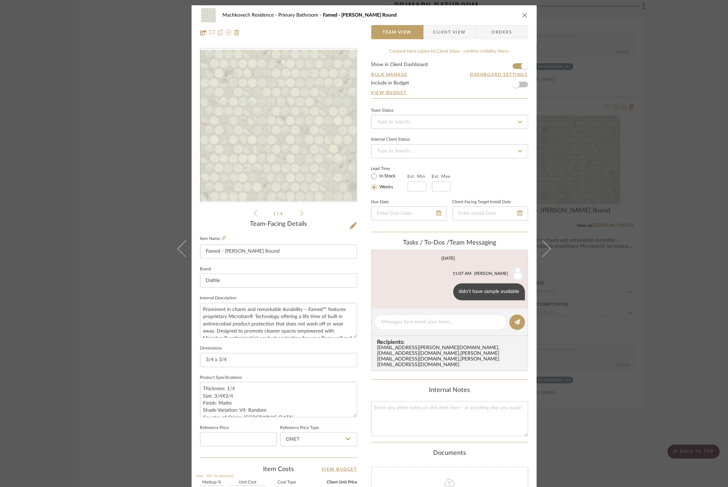
click at [583, 293] on div "Machkovech Residence Primary Bathroom Famed - [PERSON_NAME] Round Team View Cli…" at bounding box center [364, 243] width 728 height 487
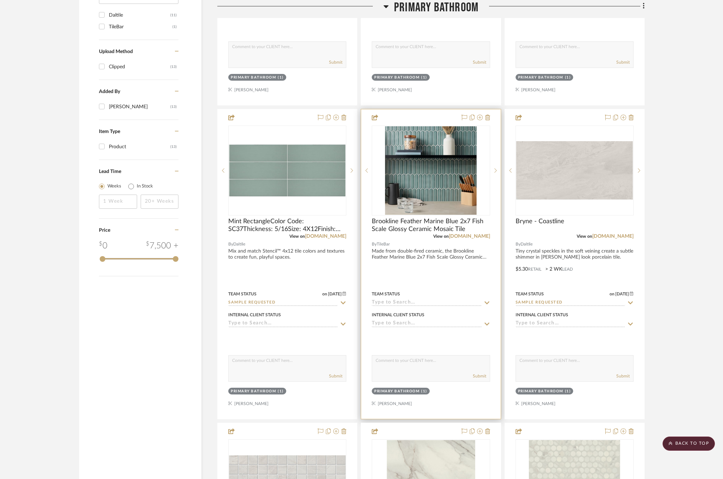
scroll to position [758, 7]
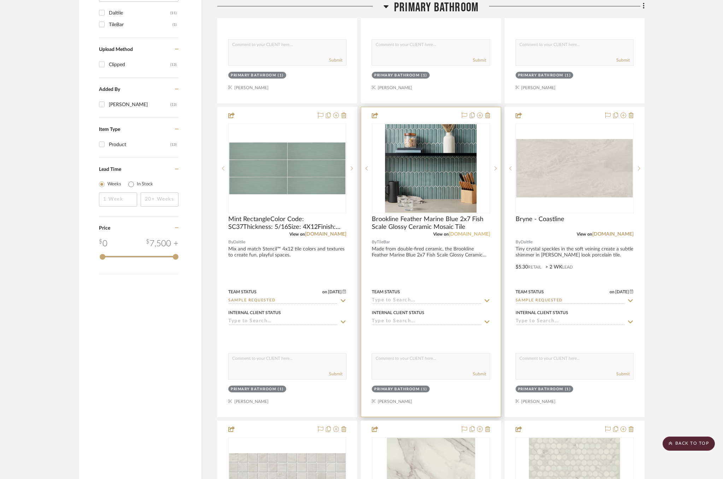
click at [465, 234] on link "[DOMAIN_NAME]" at bounding box center [469, 234] width 41 height 5
click at [465, 232] on link "[DOMAIN_NAME]" at bounding box center [469, 234] width 41 height 5
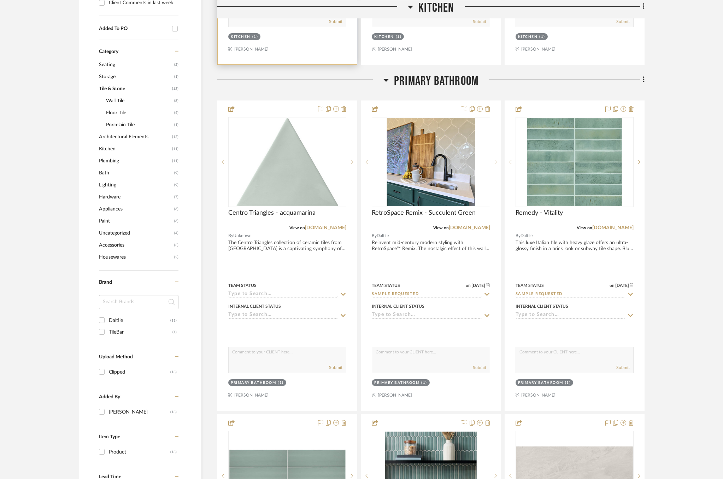
scroll to position [690, 7]
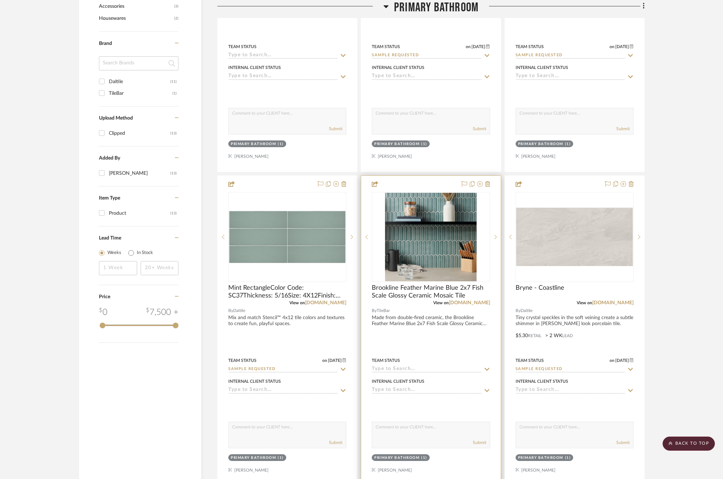
click at [481, 361] on div "Team Status" at bounding box center [431, 364] width 118 height 17
click at [485, 368] on icon at bounding box center [487, 369] width 5 height 3
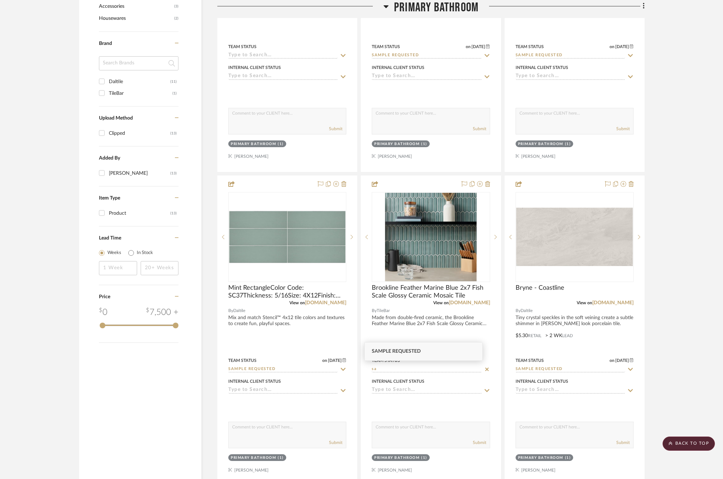
type input "sa"
click at [425, 346] on div "Sample Requested" at bounding box center [424, 351] width 118 height 18
type input "[DATE]"
type input "Sample Requested"
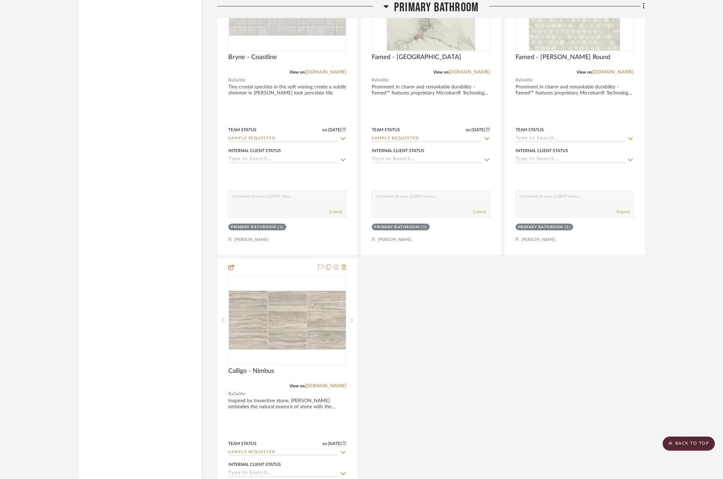
scroll to position [1393, 9]
